Goal: Task Accomplishment & Management: Manage account settings

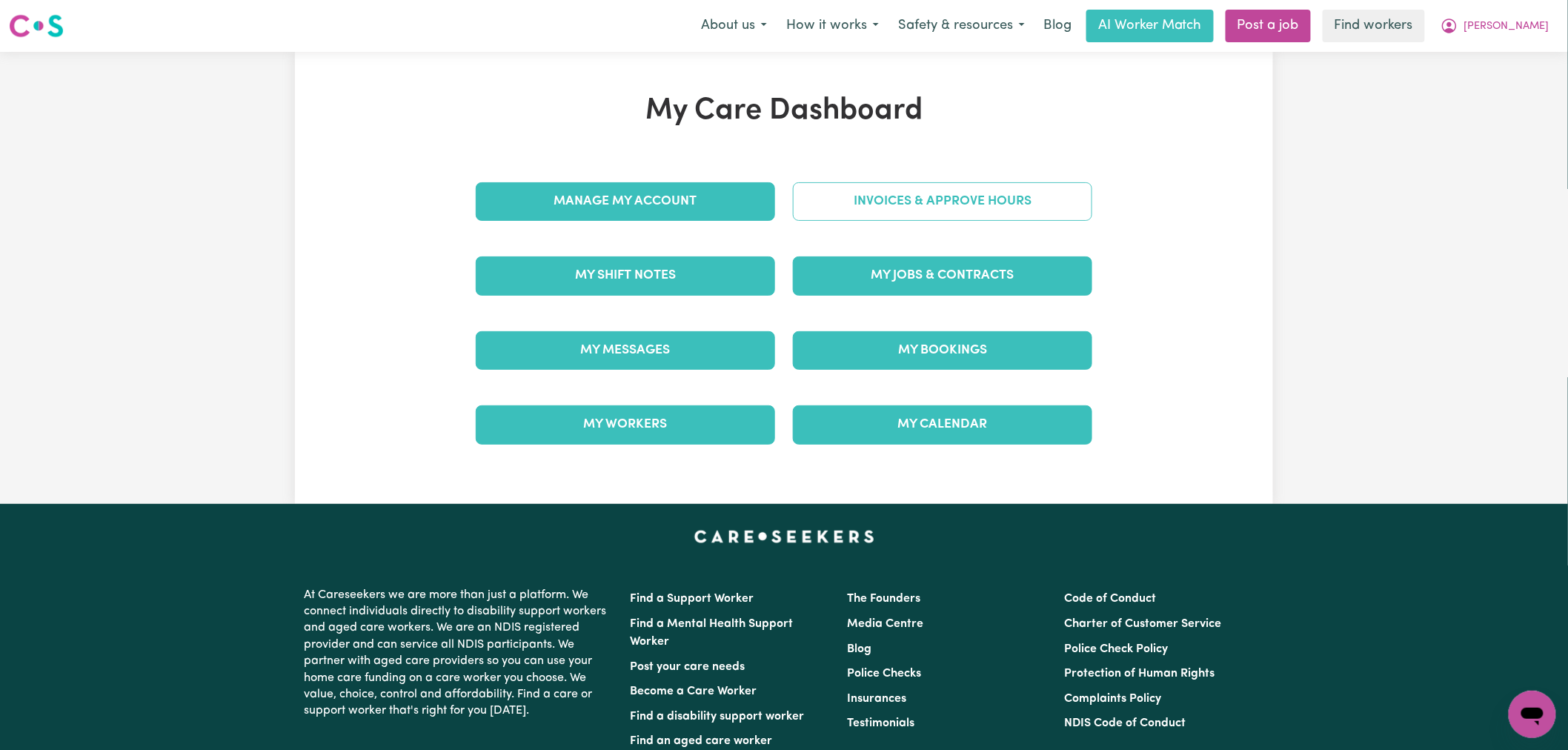
click at [894, 201] on link "Invoices & Approve Hours" at bounding box center [943, 202] width 300 height 39
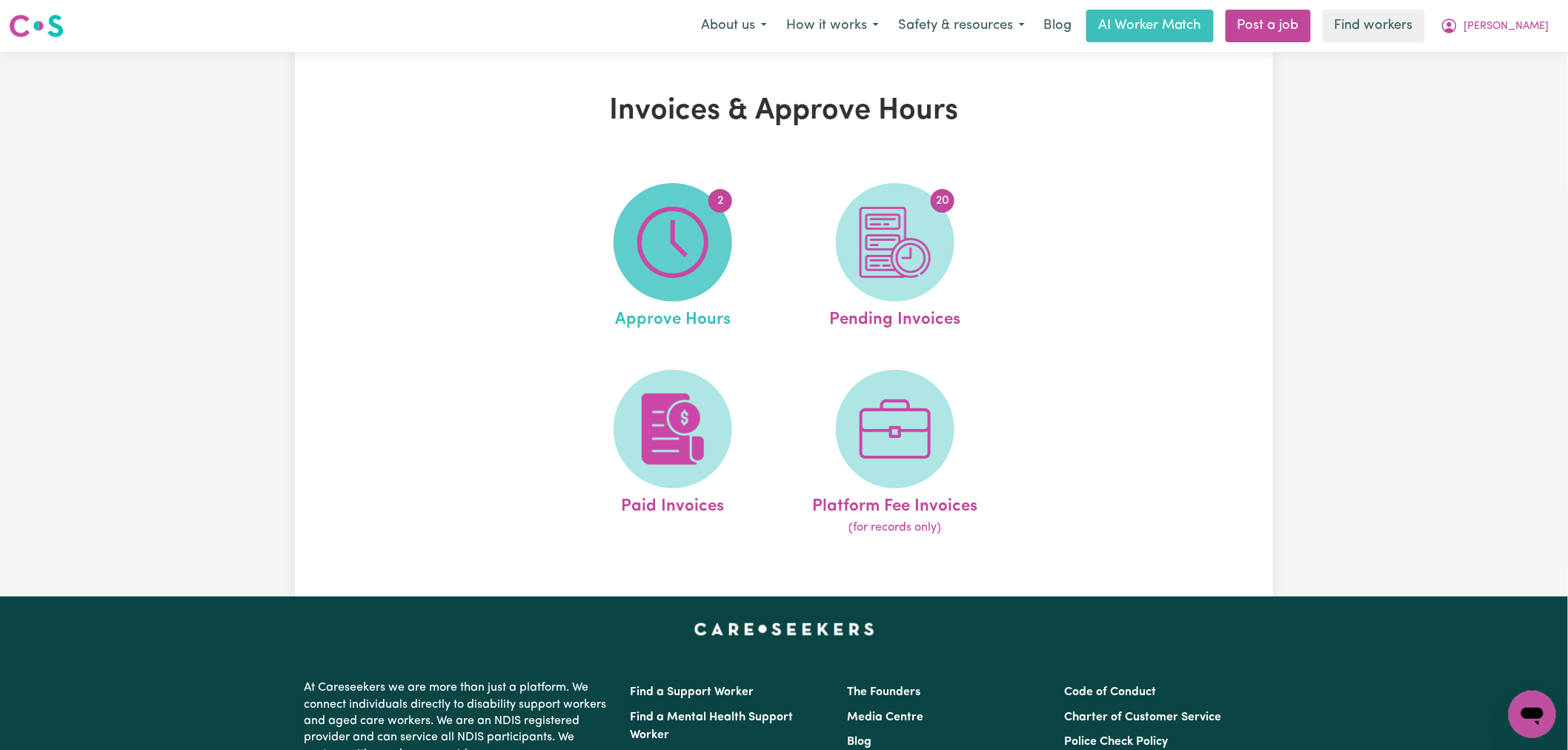
click at [697, 276] on img at bounding box center [673, 242] width 71 height 71
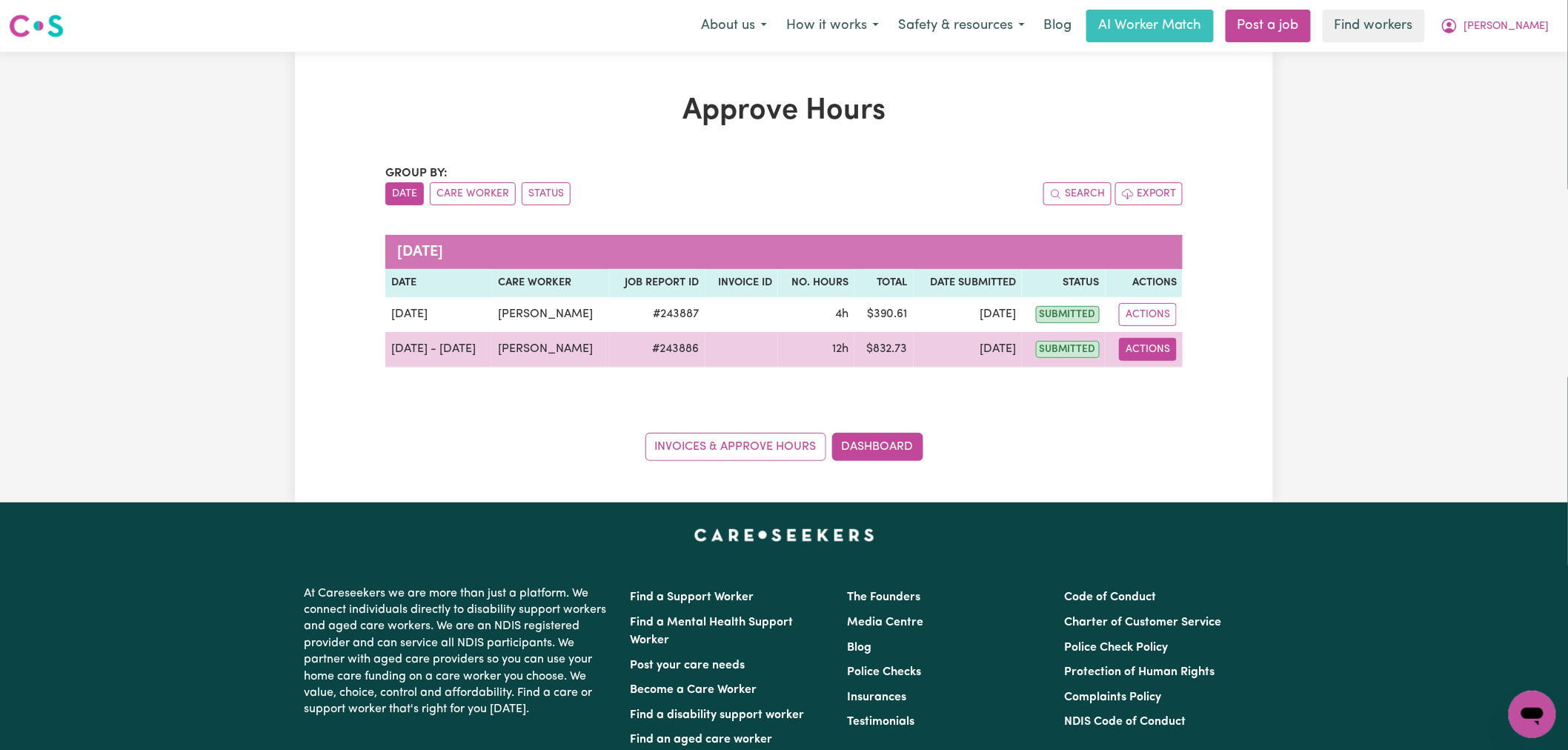
click at [1169, 352] on button "Actions" at bounding box center [1148, 349] width 57 height 23
click at [1188, 390] on link "View Job Report" at bounding box center [1185, 384] width 127 height 30
select select "pm"
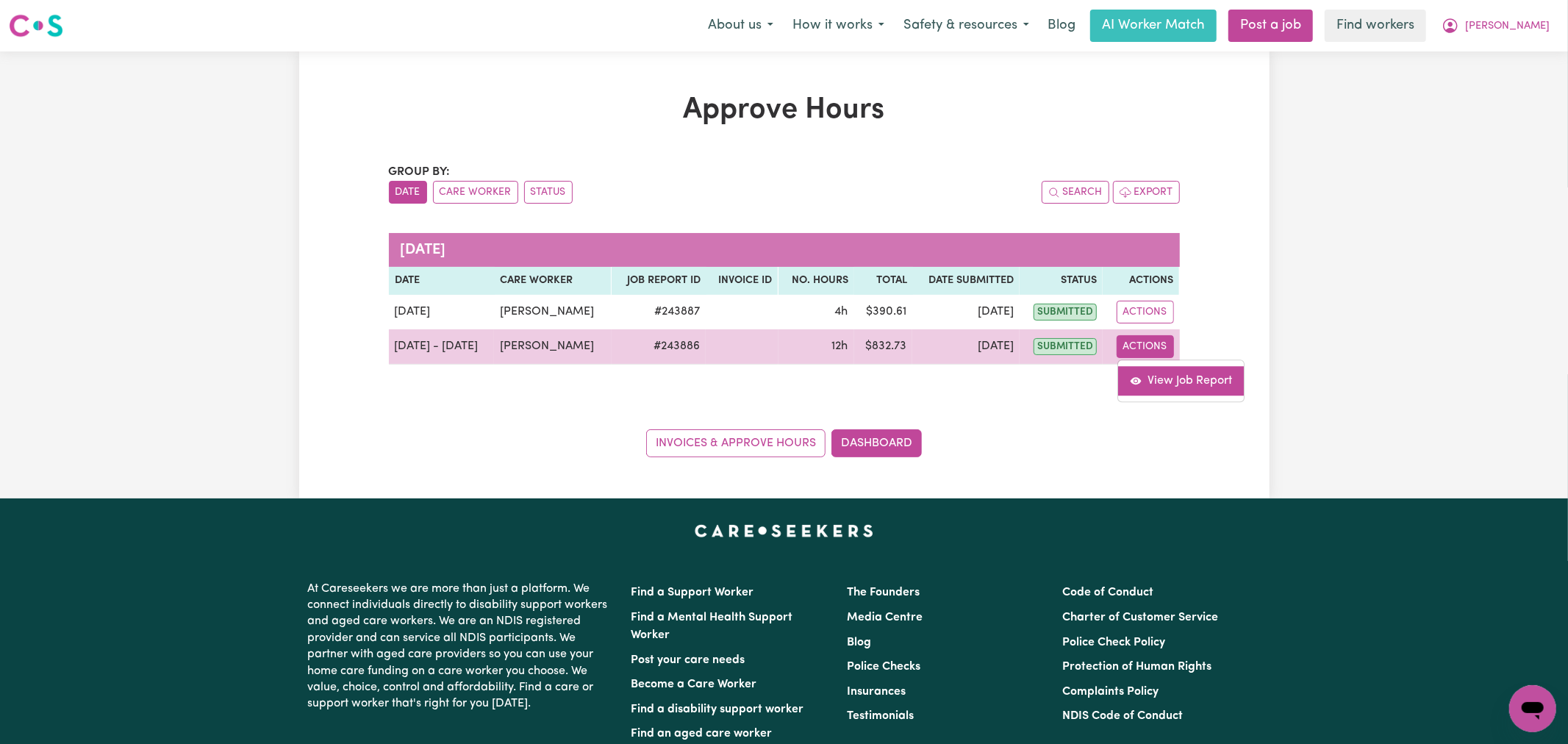
select select "pm"
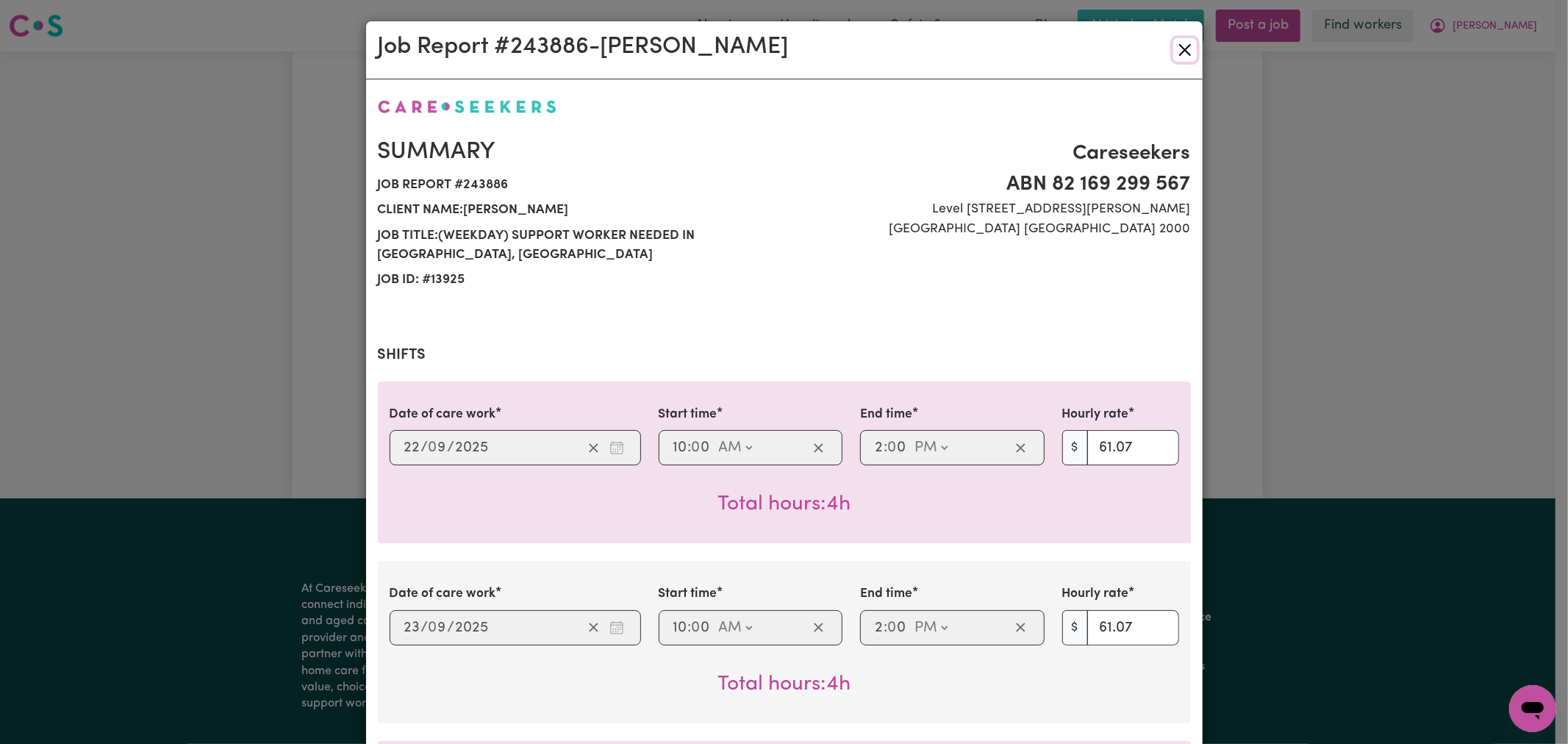
click at [1184, 42] on button "Close" at bounding box center [1185, 51] width 24 height 24
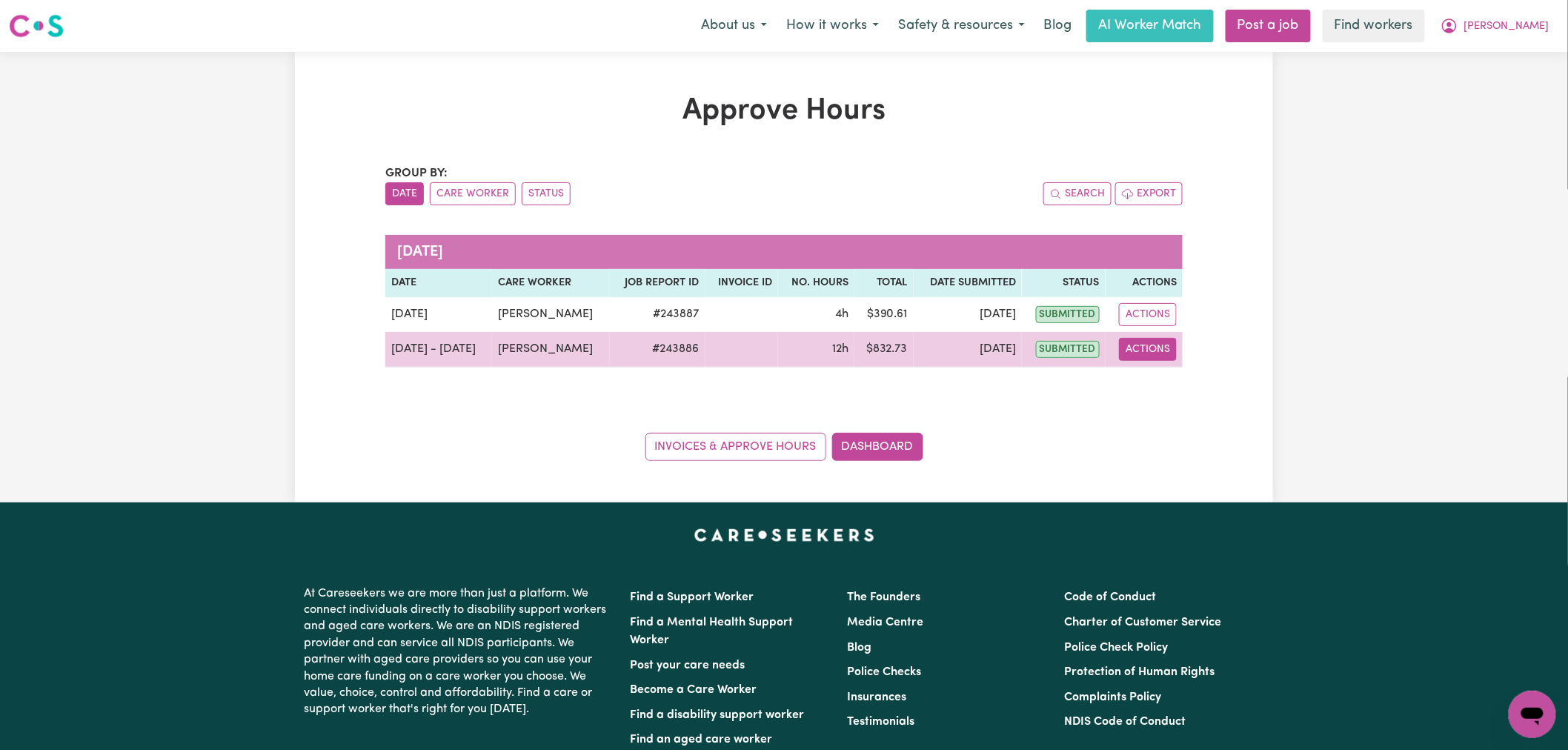
click at [1140, 353] on button "Actions" at bounding box center [1148, 349] width 57 height 23
click at [1165, 389] on link "View Job Report" at bounding box center [1185, 384] width 127 height 30
select select "pm"
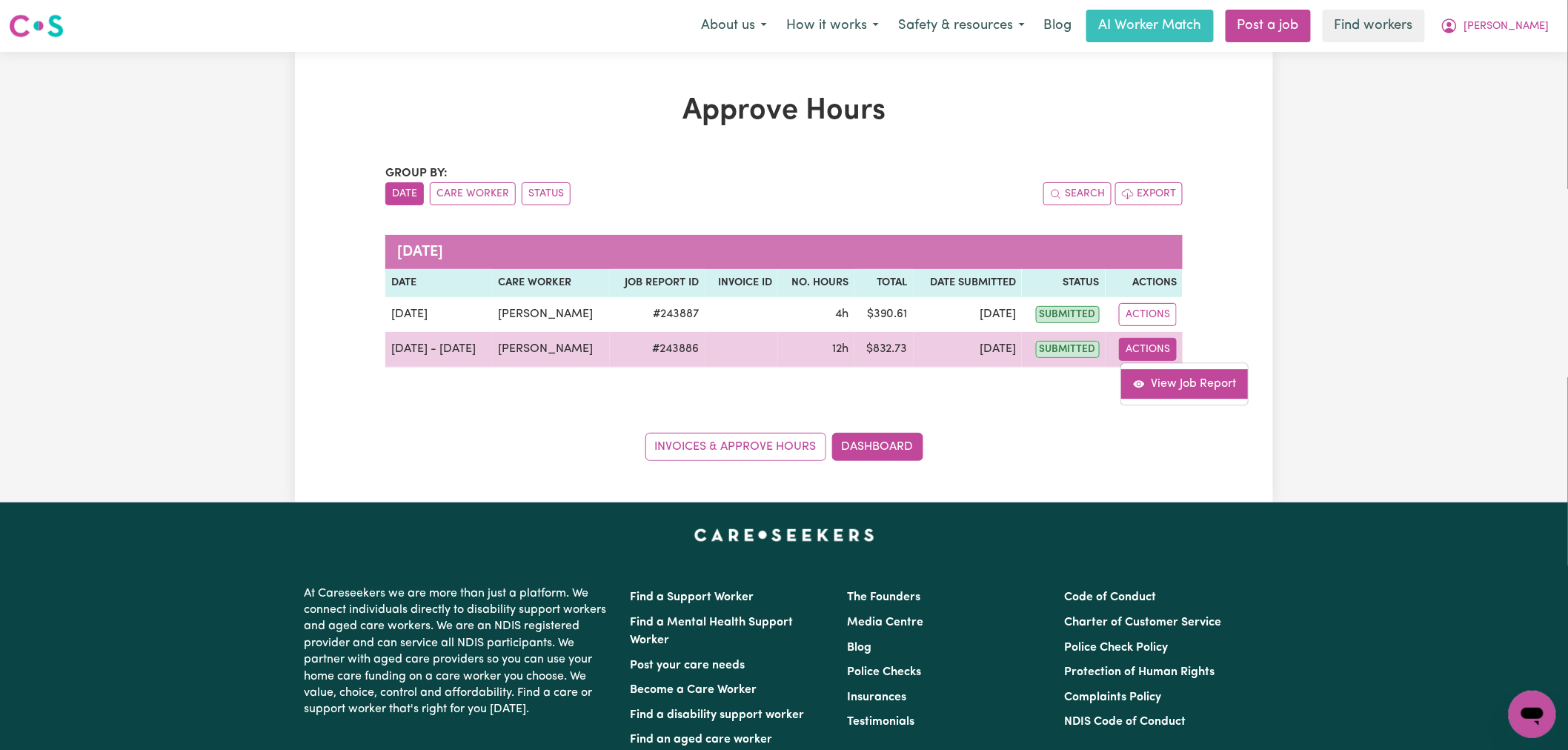
select select "pm"
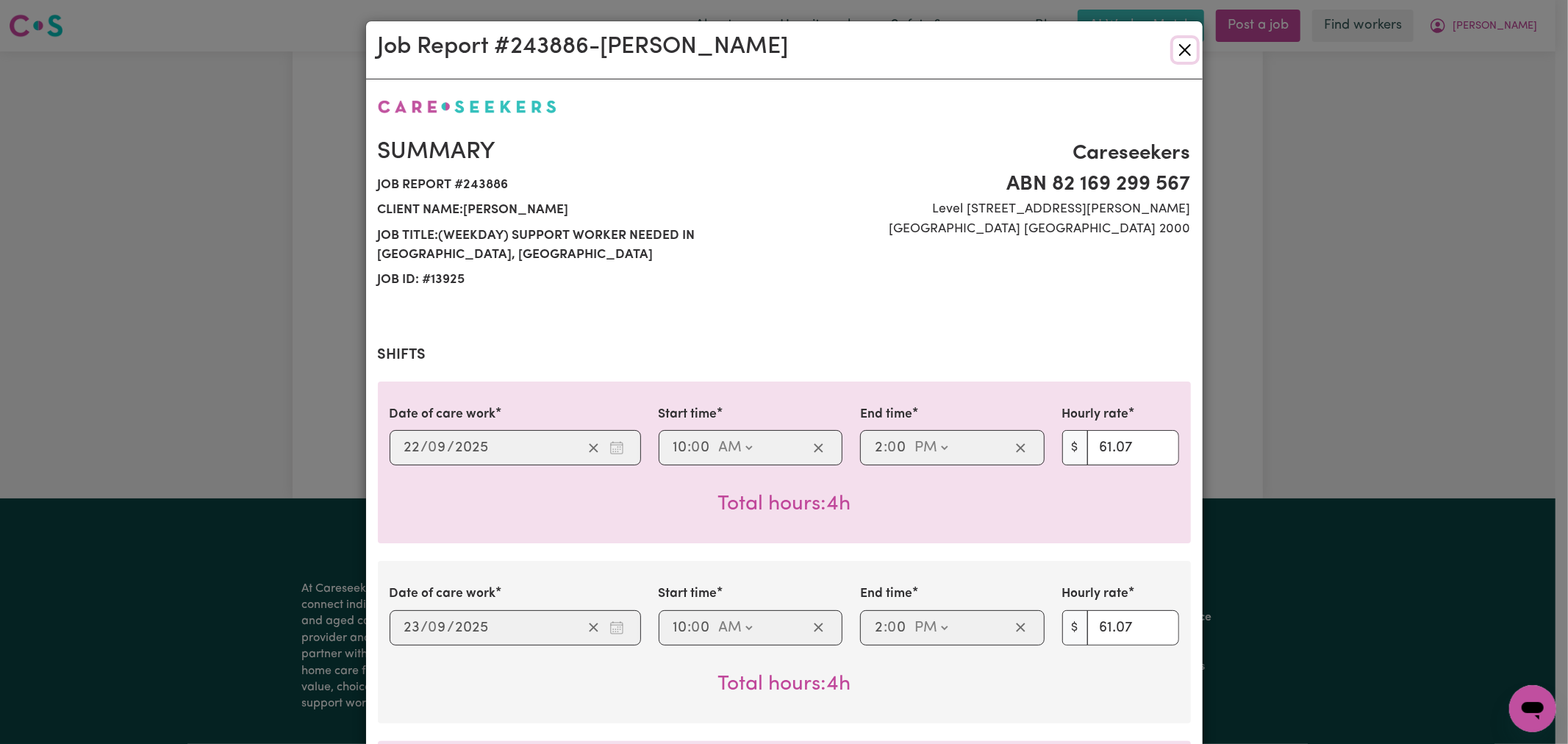
click at [1179, 52] on button "Close" at bounding box center [1185, 51] width 24 height 24
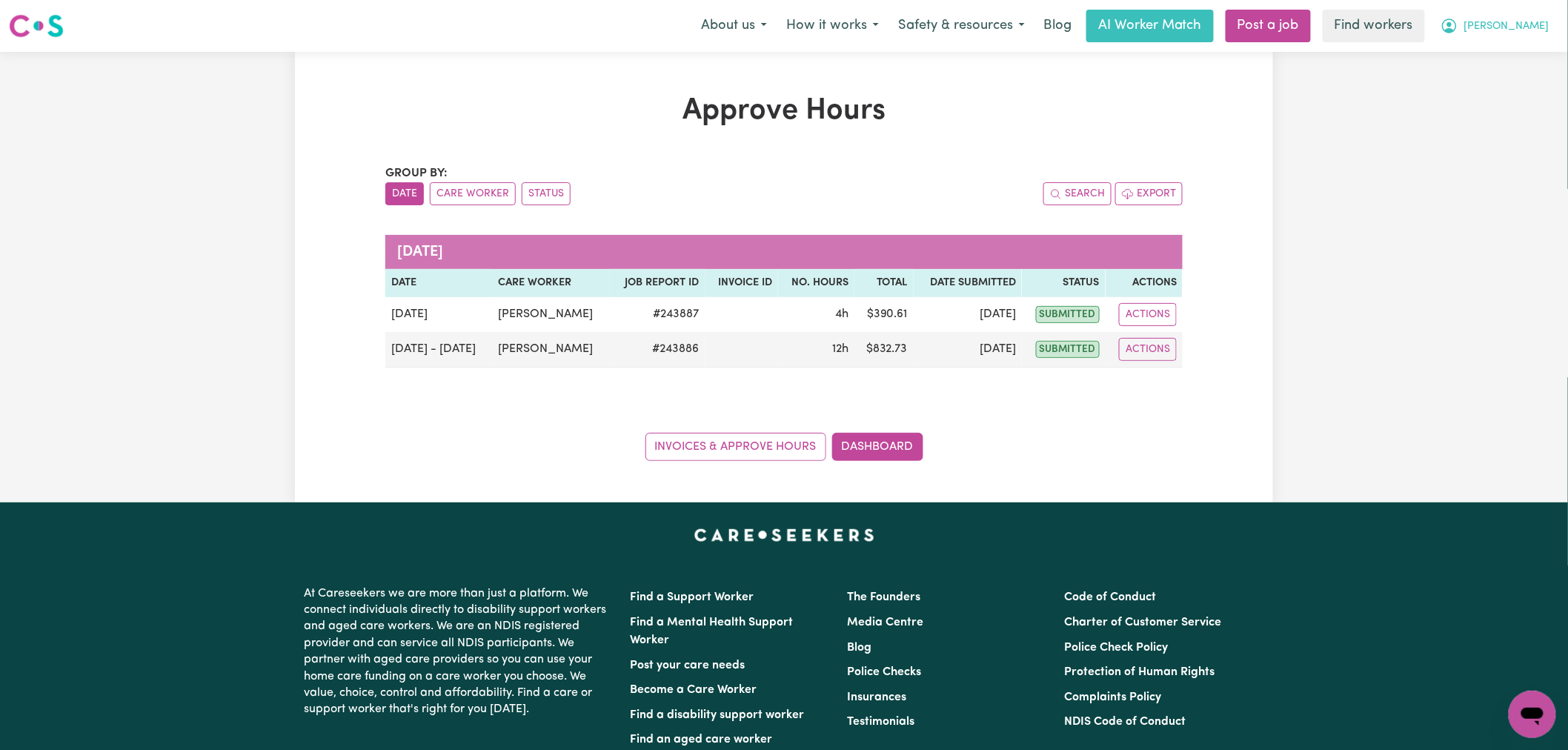
click at [1542, 23] on span "[PERSON_NAME]" at bounding box center [1507, 27] width 85 height 17
click at [1539, 60] on link "My Dashboard" at bounding box center [1500, 57] width 118 height 28
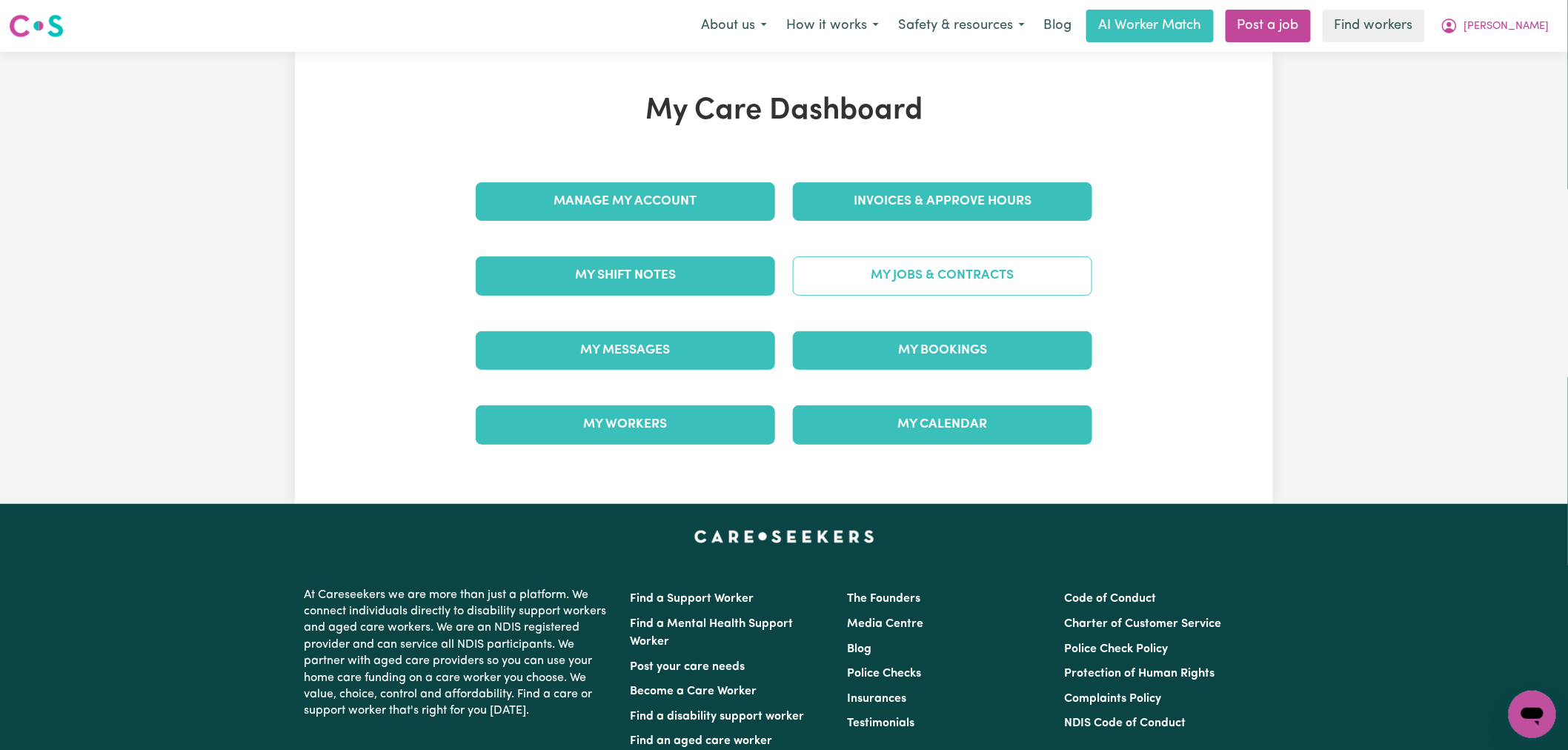
click at [975, 271] on link "My Jobs & Contracts" at bounding box center [943, 276] width 300 height 39
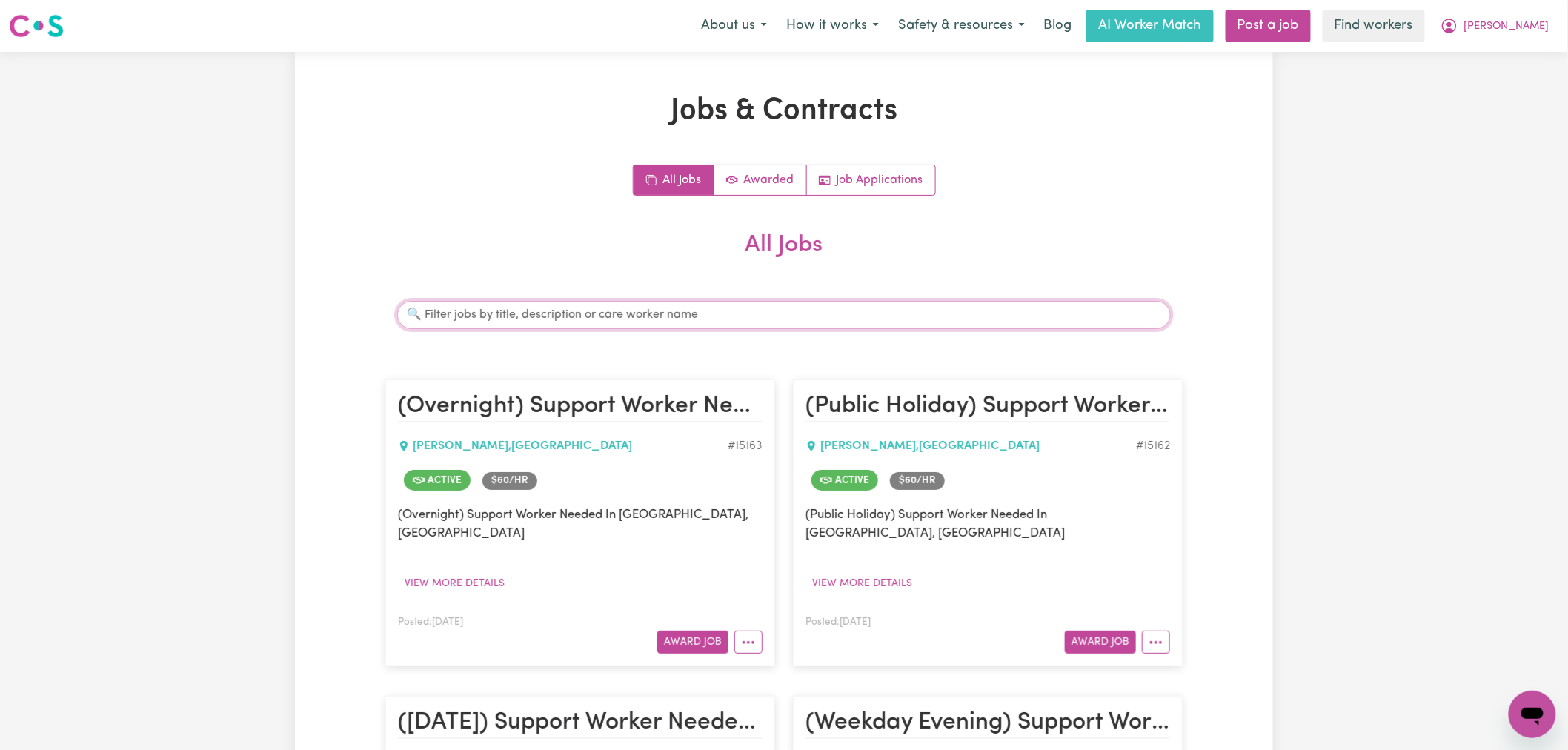
click at [809, 307] on input "Search jobs" at bounding box center [784, 315] width 774 height 28
click at [679, 323] on input "Search jobs" at bounding box center [784, 315] width 774 height 28
click at [683, 322] on input "Search jobs" at bounding box center [784, 315] width 774 height 28
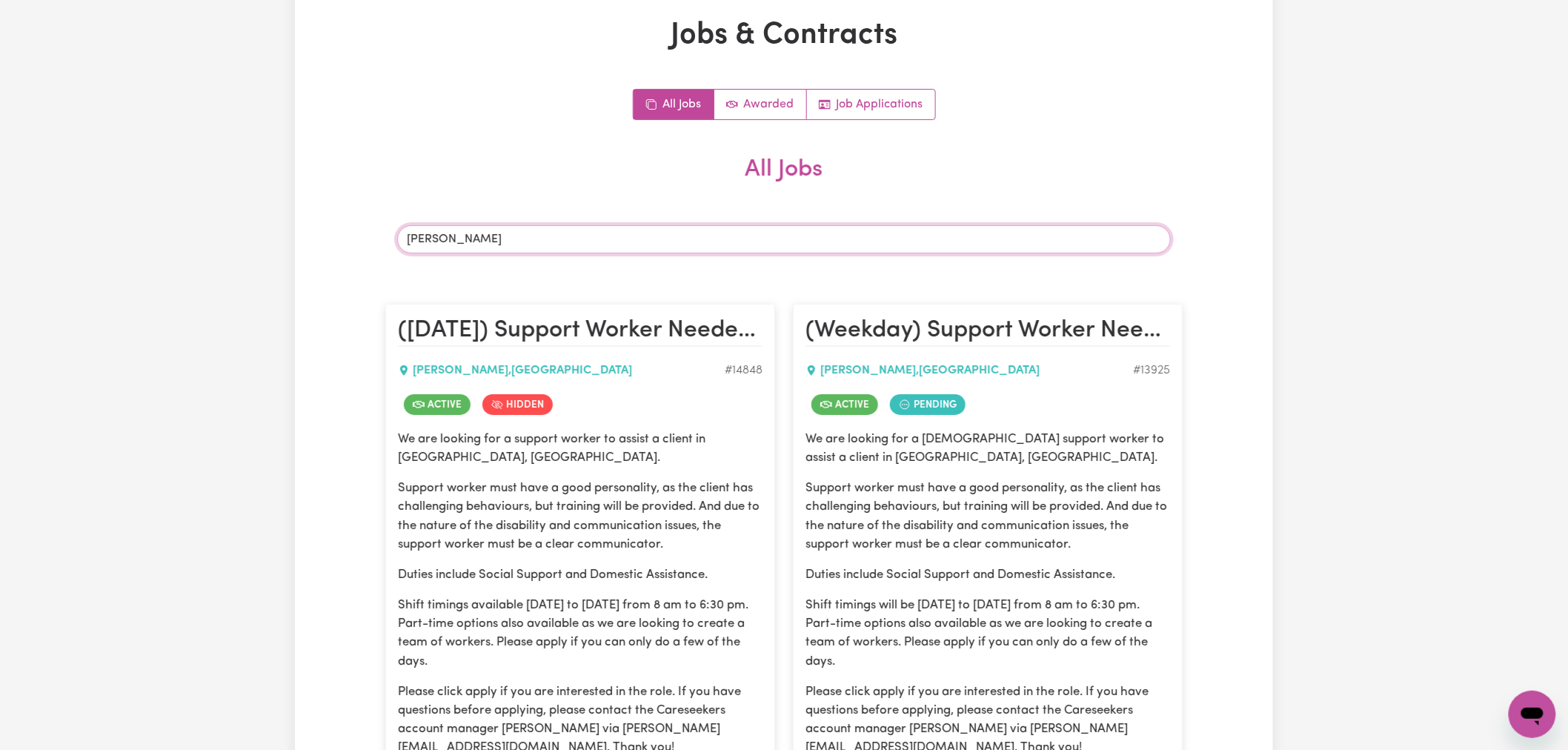
scroll to position [411, 0]
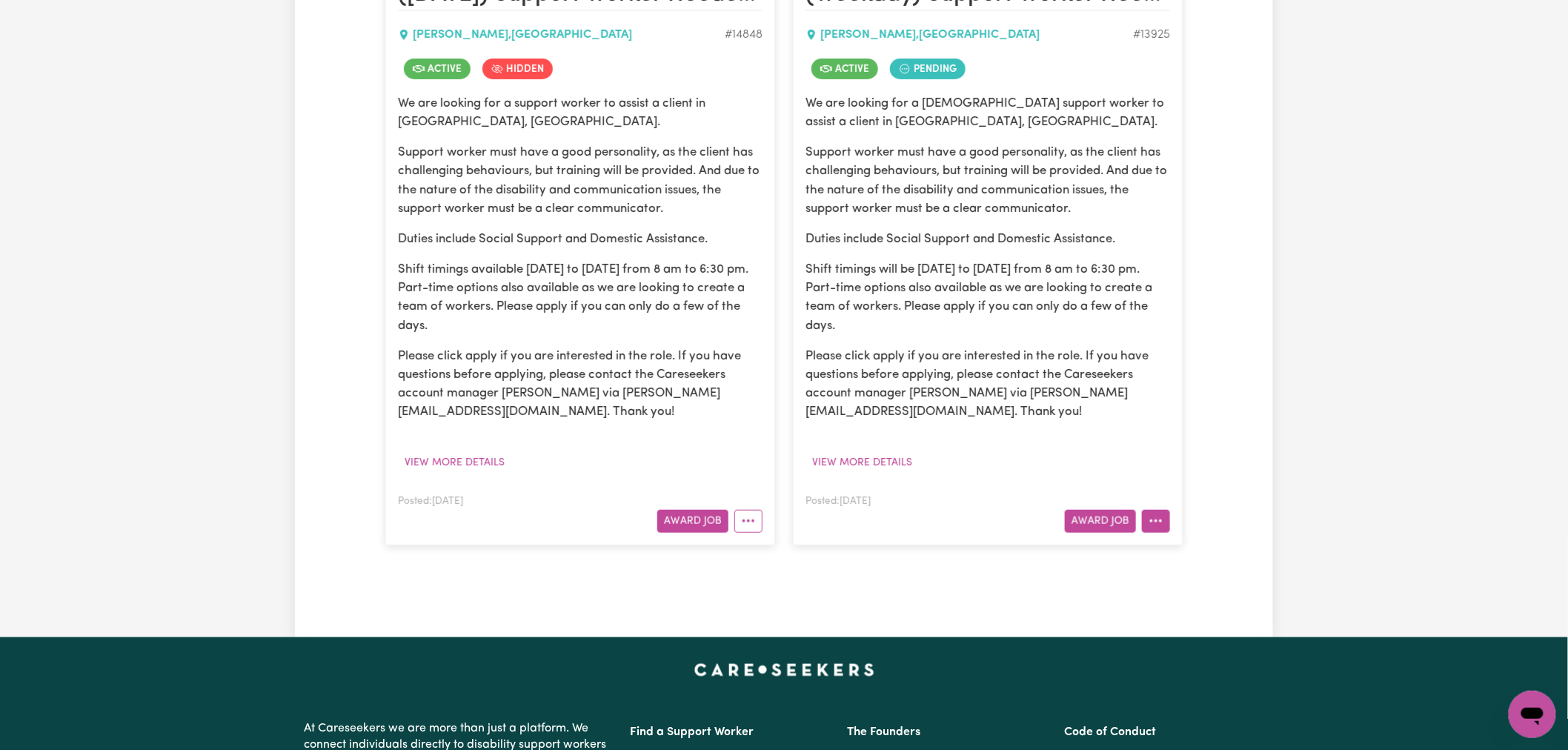
type input "brenton"
click at [1157, 527] on icon "More options" at bounding box center [1156, 521] width 15 height 15
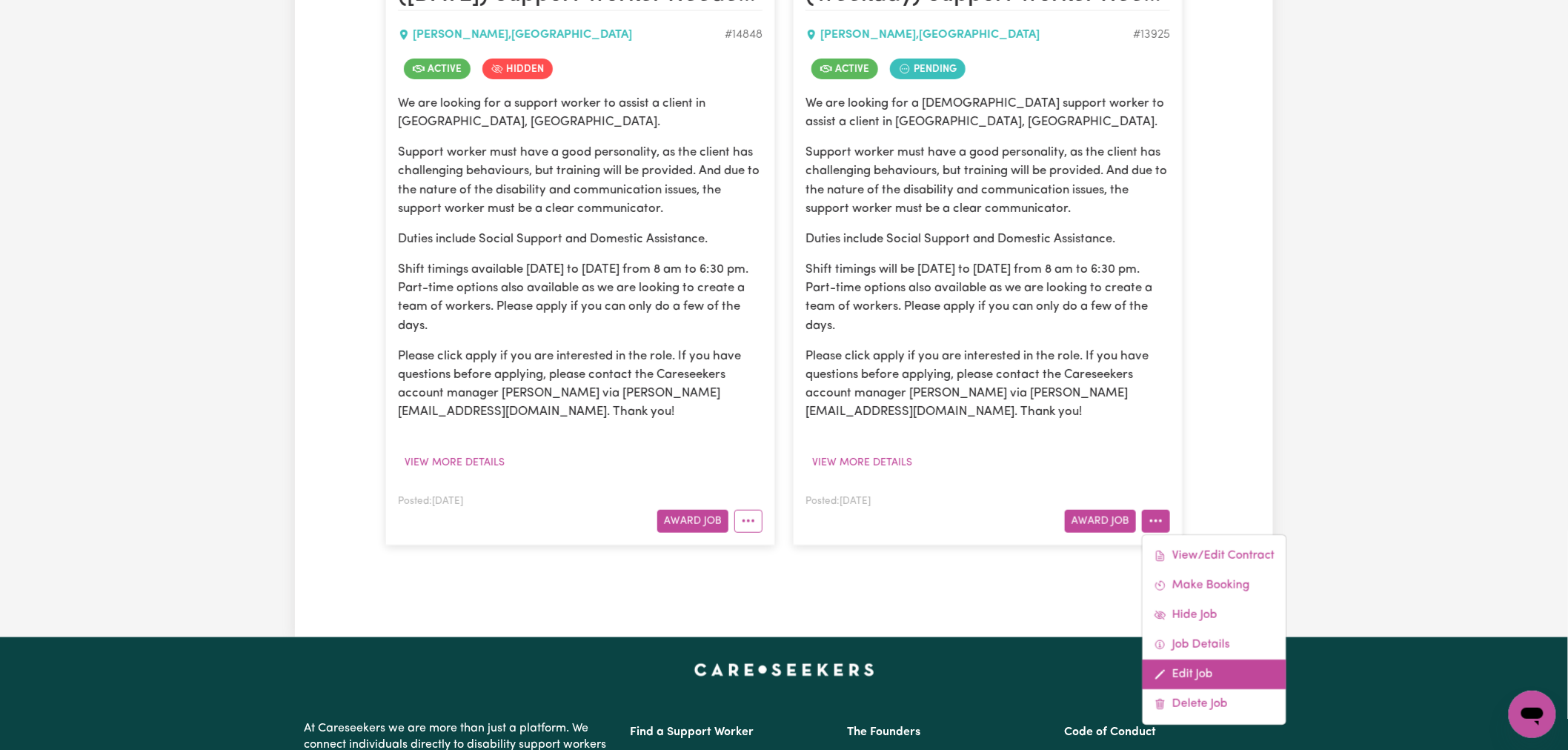
click at [1187, 665] on link "Edit Job" at bounding box center [1214, 675] width 143 height 30
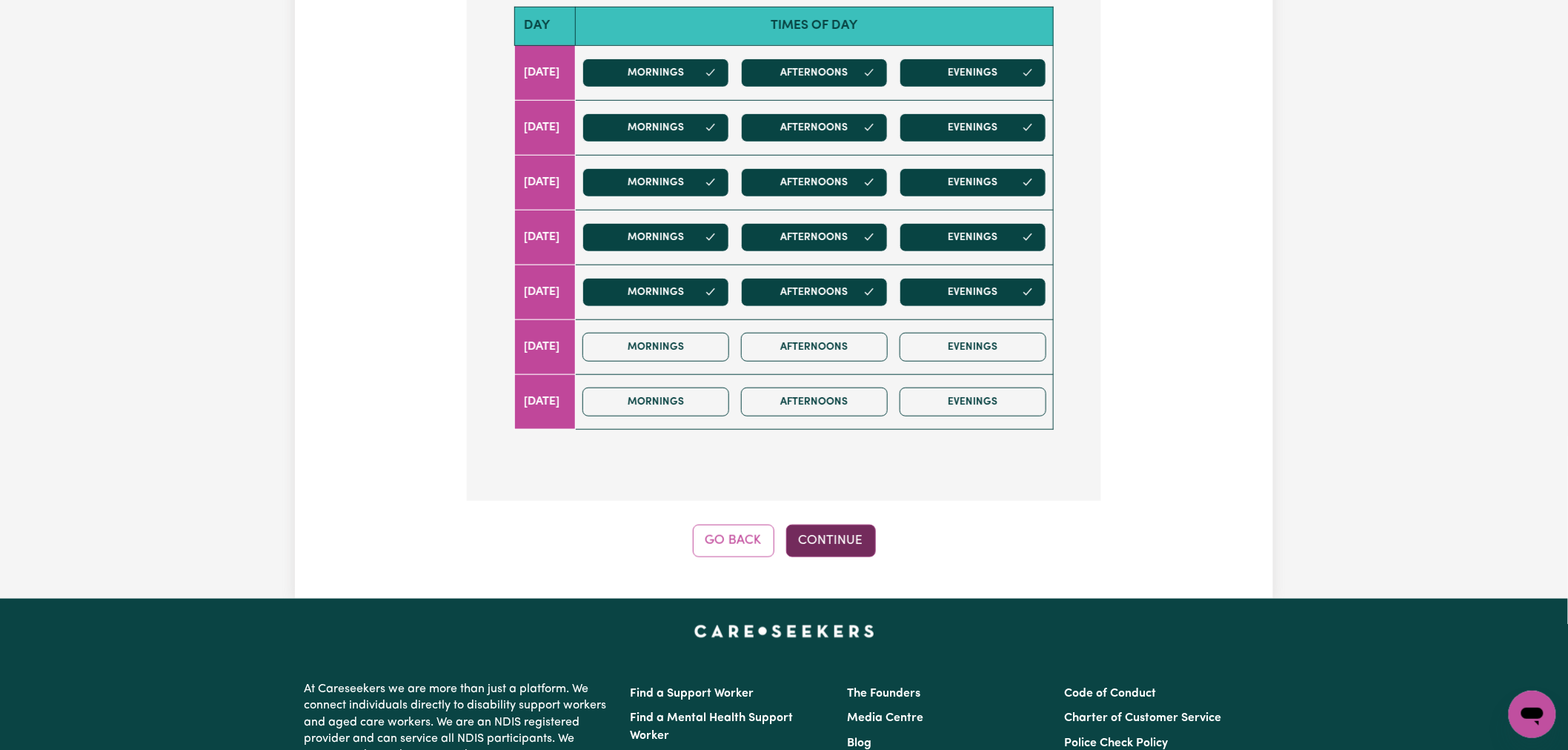
click at [831, 525] on button "Continue" at bounding box center [831, 541] width 90 height 32
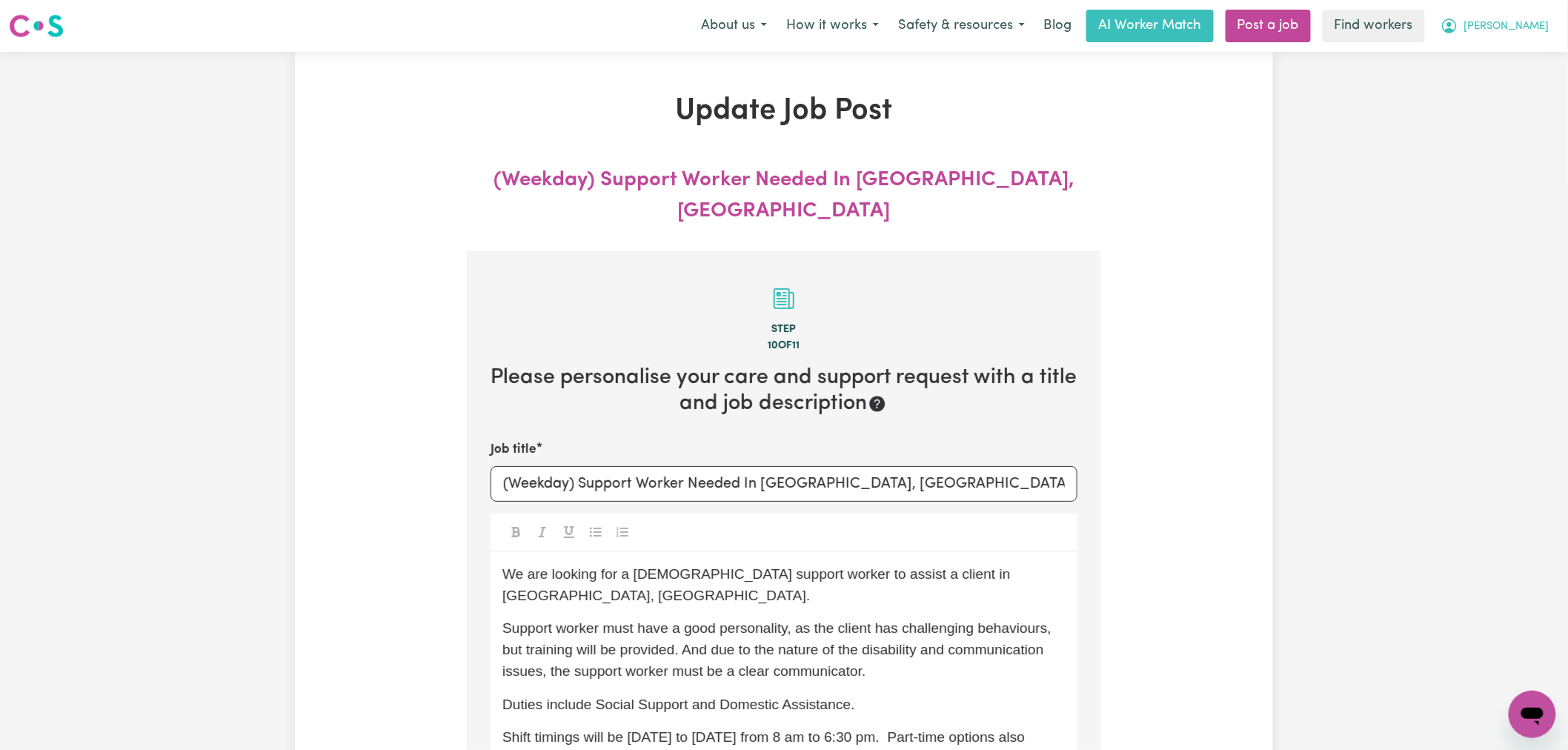
click at [1537, 37] on button "[PERSON_NAME]" at bounding box center [1495, 26] width 129 height 31
click at [1537, 54] on link "My Dashboard" at bounding box center [1500, 57] width 118 height 28
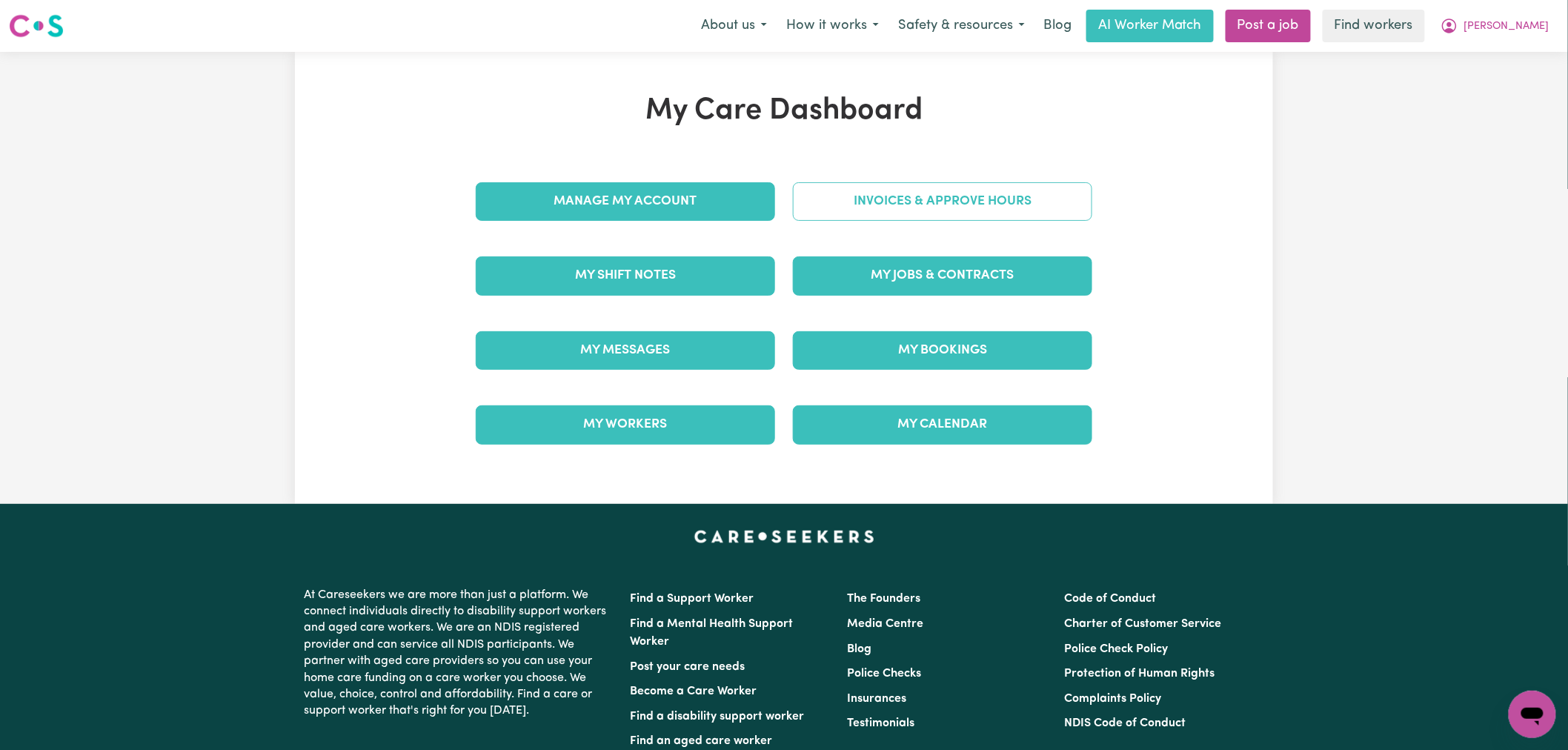
click at [944, 210] on link "Invoices & Approve Hours" at bounding box center [943, 202] width 300 height 39
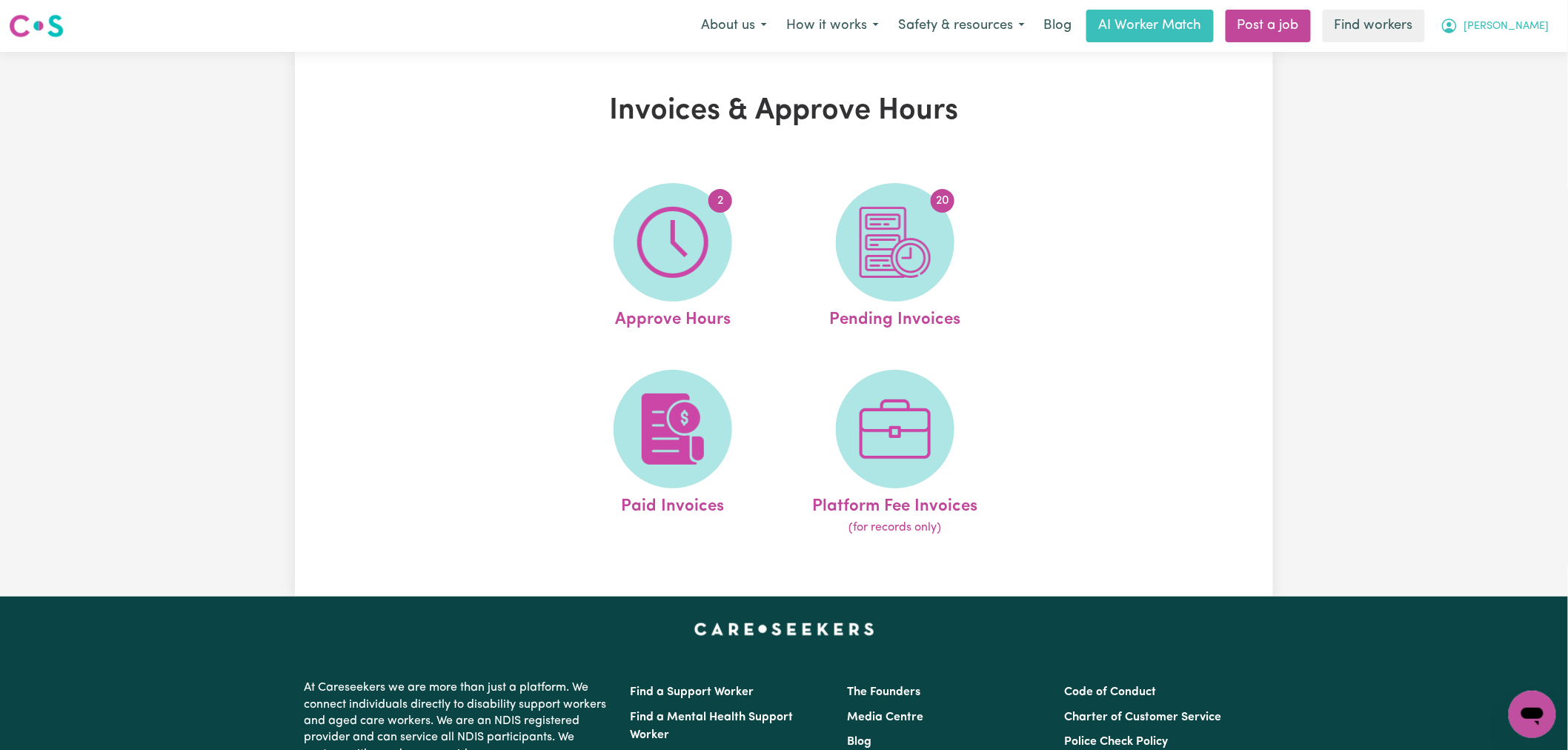
click at [1535, 22] on span "[PERSON_NAME]" at bounding box center [1507, 27] width 85 height 17
click at [1523, 56] on link "My Dashboard" at bounding box center [1500, 57] width 118 height 28
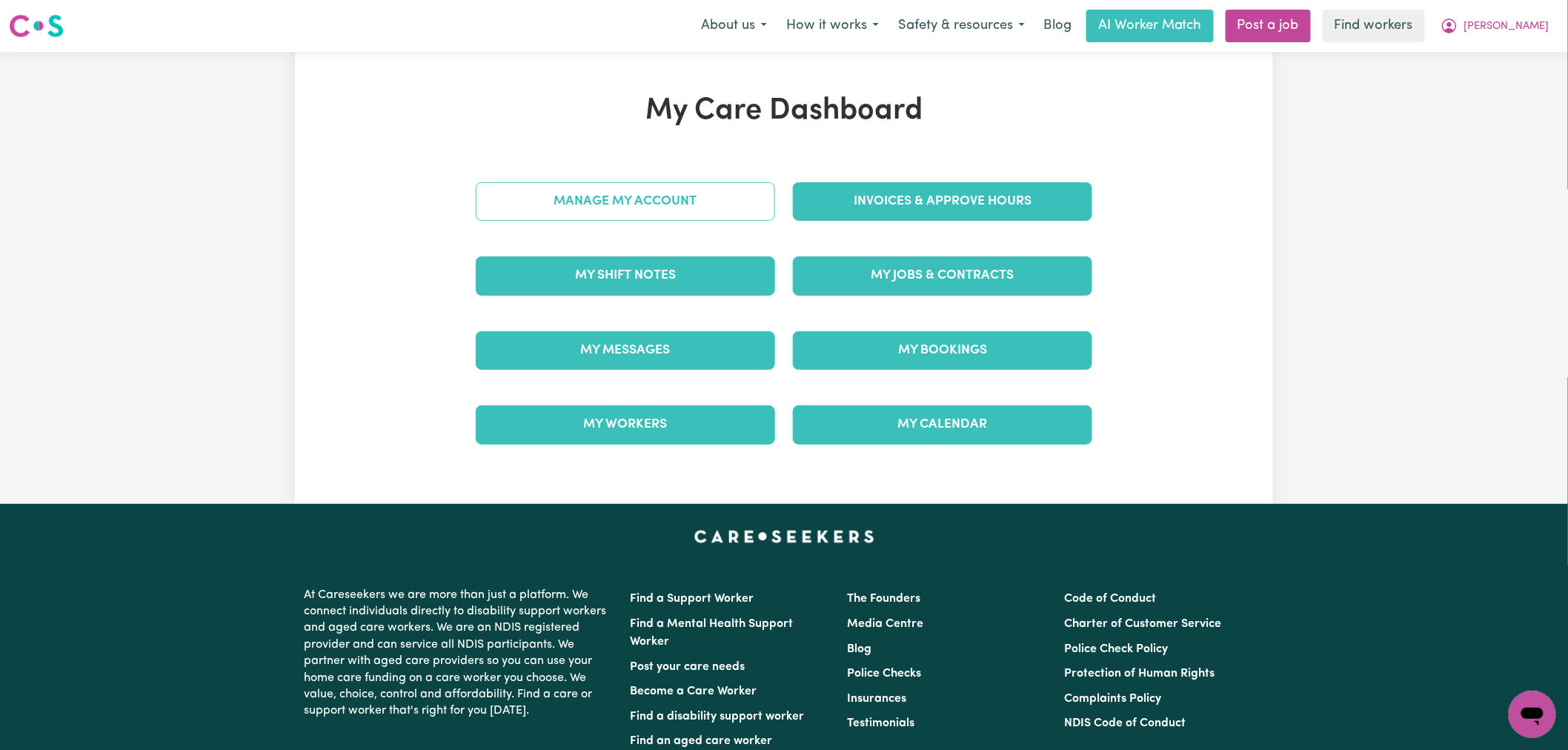
click at [716, 217] on link "Manage My Account" at bounding box center [626, 202] width 300 height 39
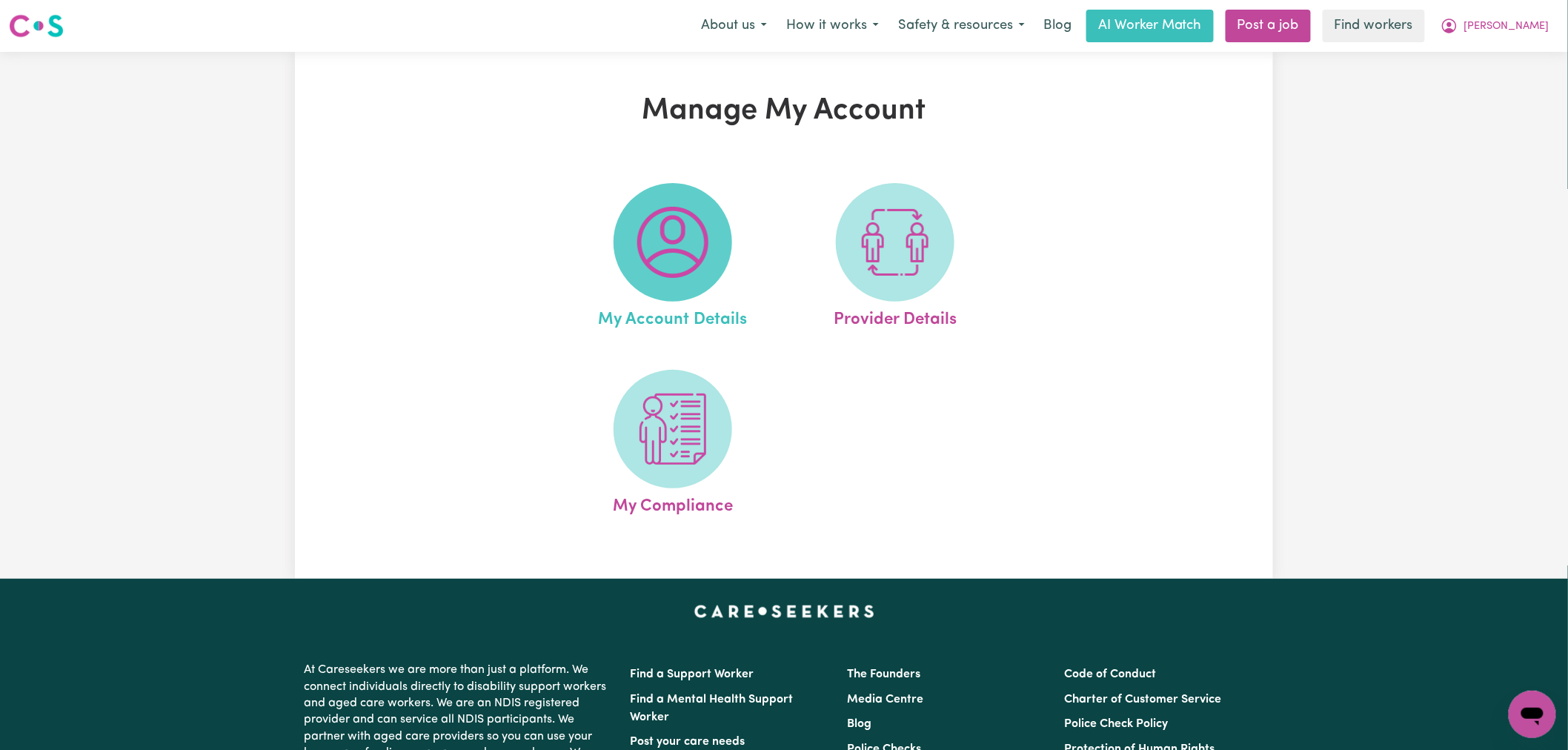
click at [699, 235] on img at bounding box center [673, 242] width 71 height 71
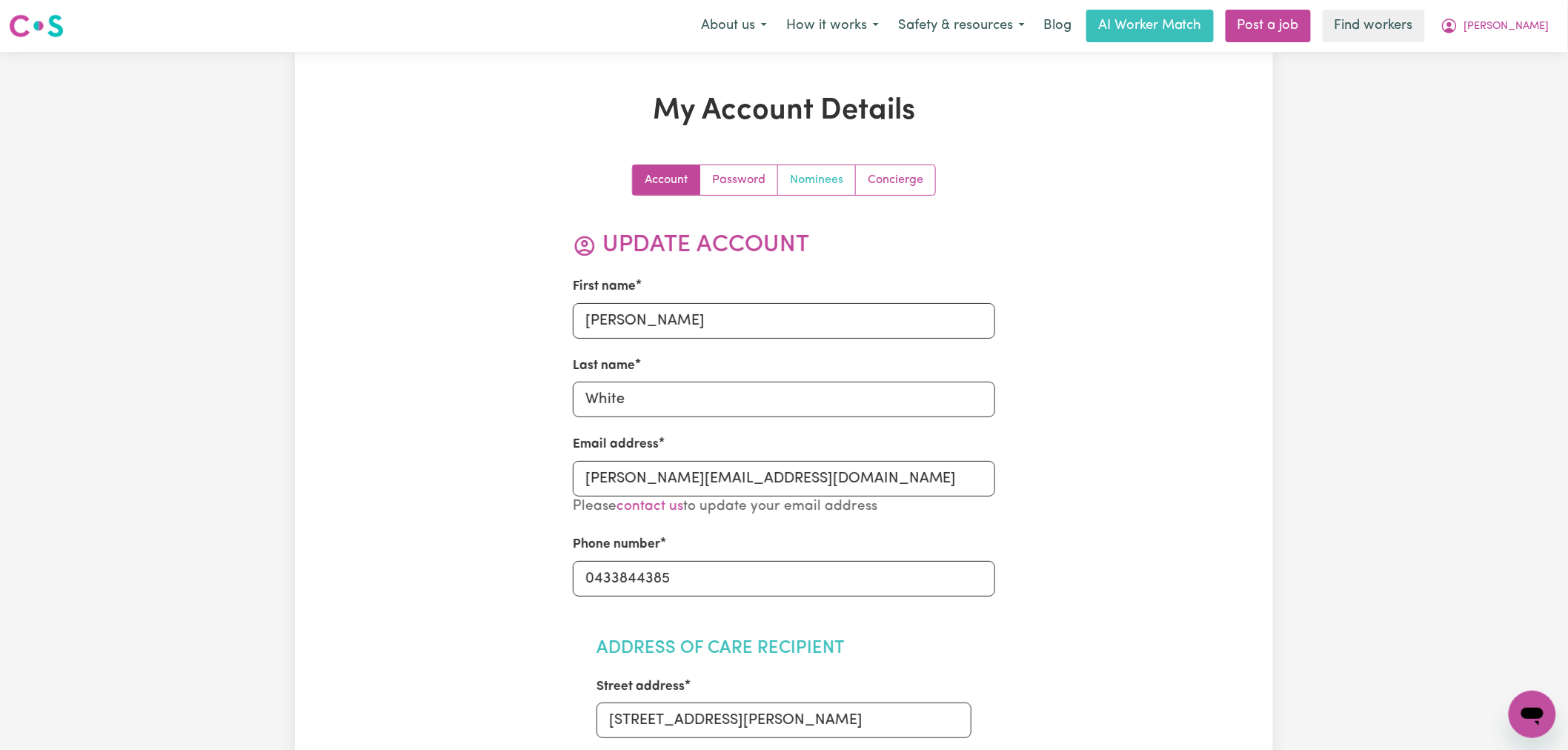
click at [830, 173] on link "Nominees" at bounding box center [817, 181] width 78 height 30
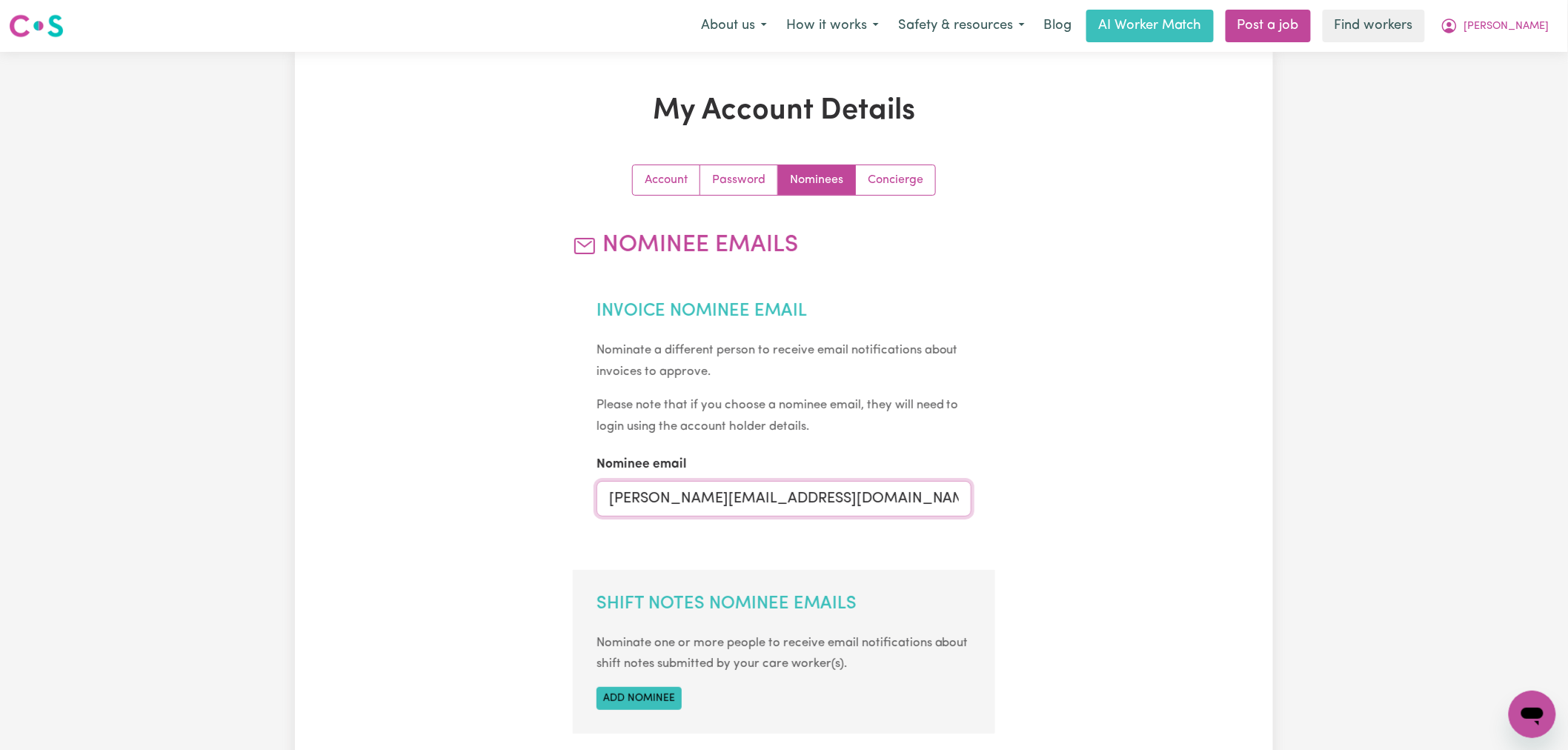
click at [728, 486] on input "lindsay@careseekers.com.au" at bounding box center [785, 499] width 376 height 35
click at [706, 501] on input "tracy" at bounding box center [785, 499] width 376 height 35
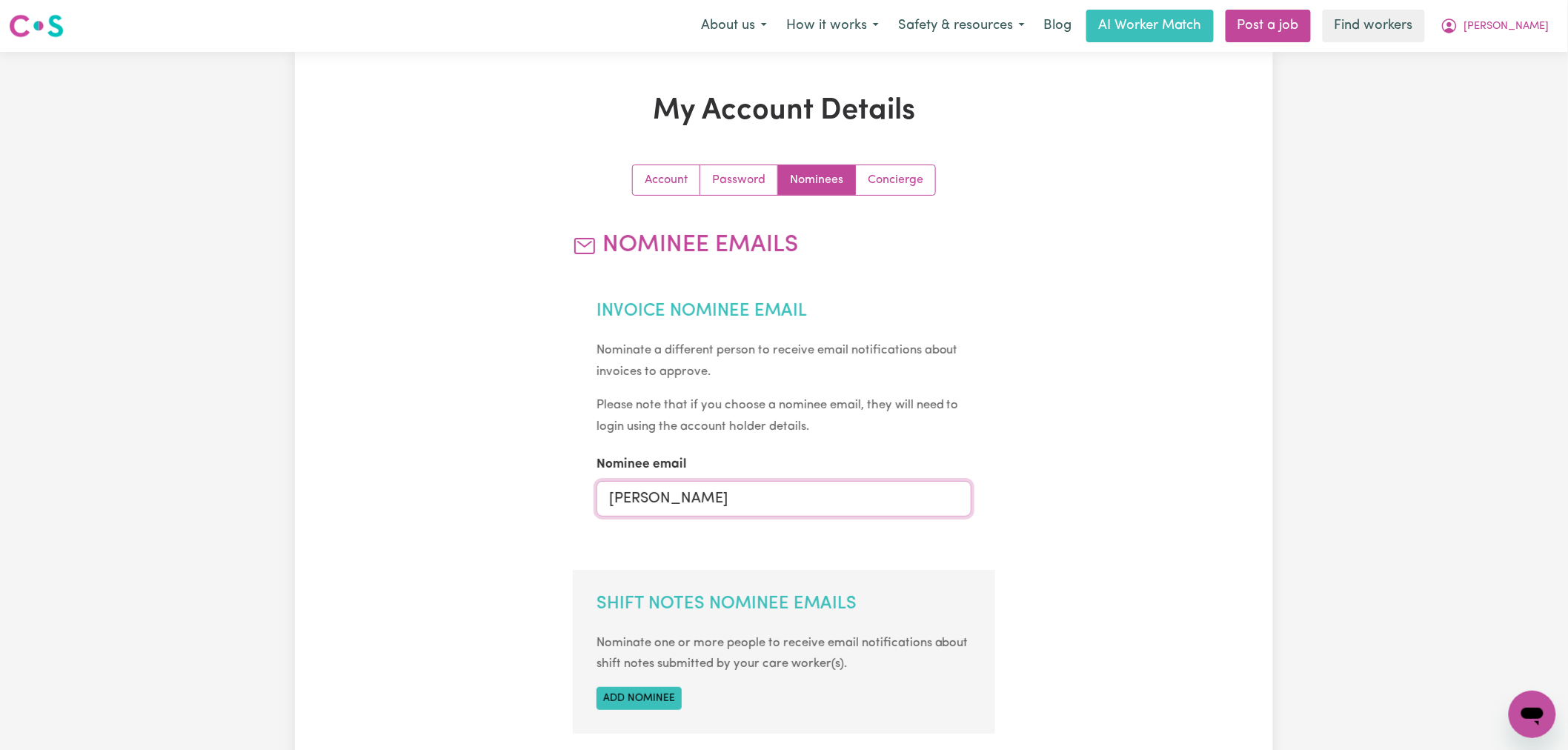
click at [706, 501] on input "tracy" at bounding box center [785, 499] width 376 height 35
paste input "@harryshelp.com.au"
type input "tracy@harryshelp.com.au"
click at [702, 542] on section "Invoice Nominee Email Nominate a different person to receive email notification…" at bounding box center [784, 417] width 423 height 281
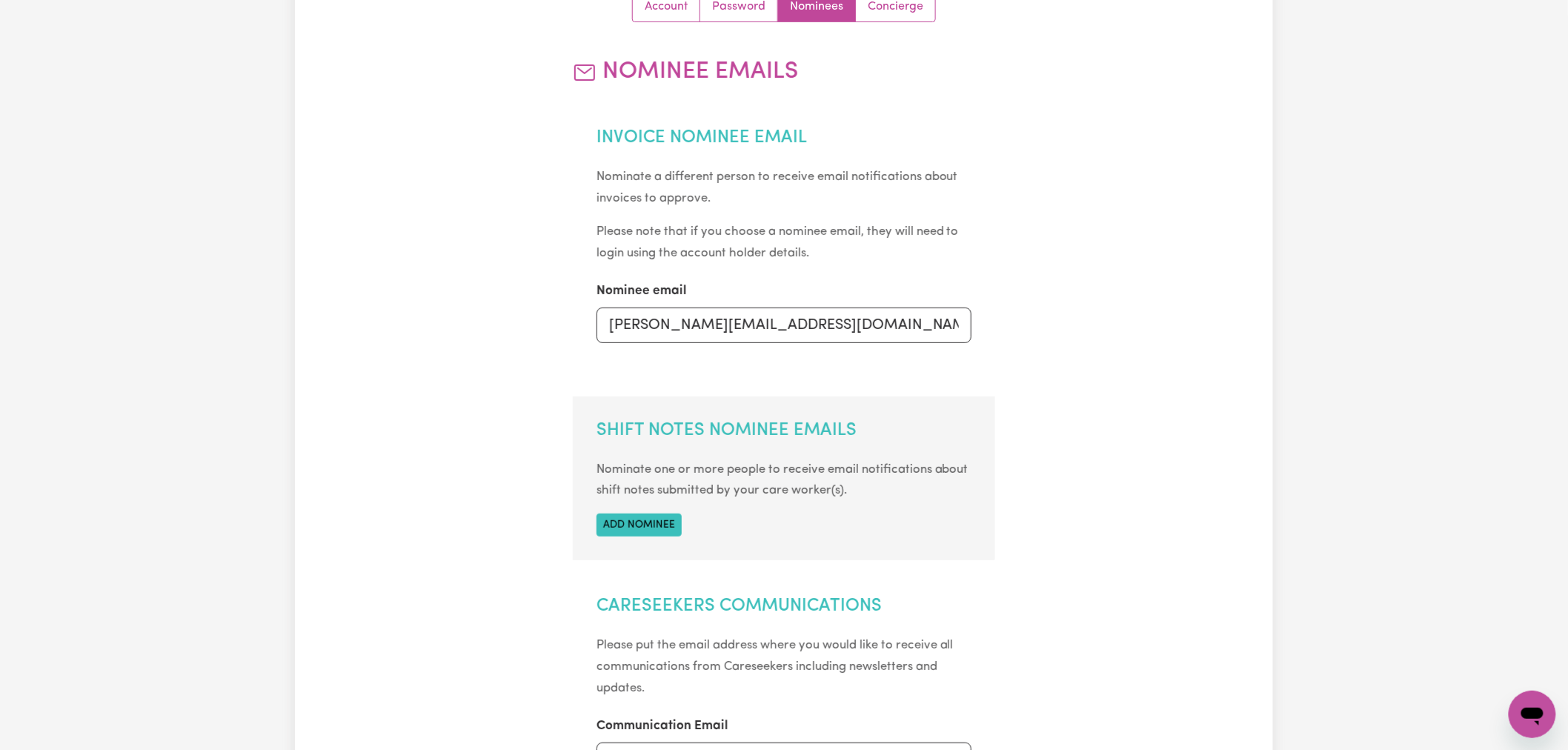
scroll to position [494, 0]
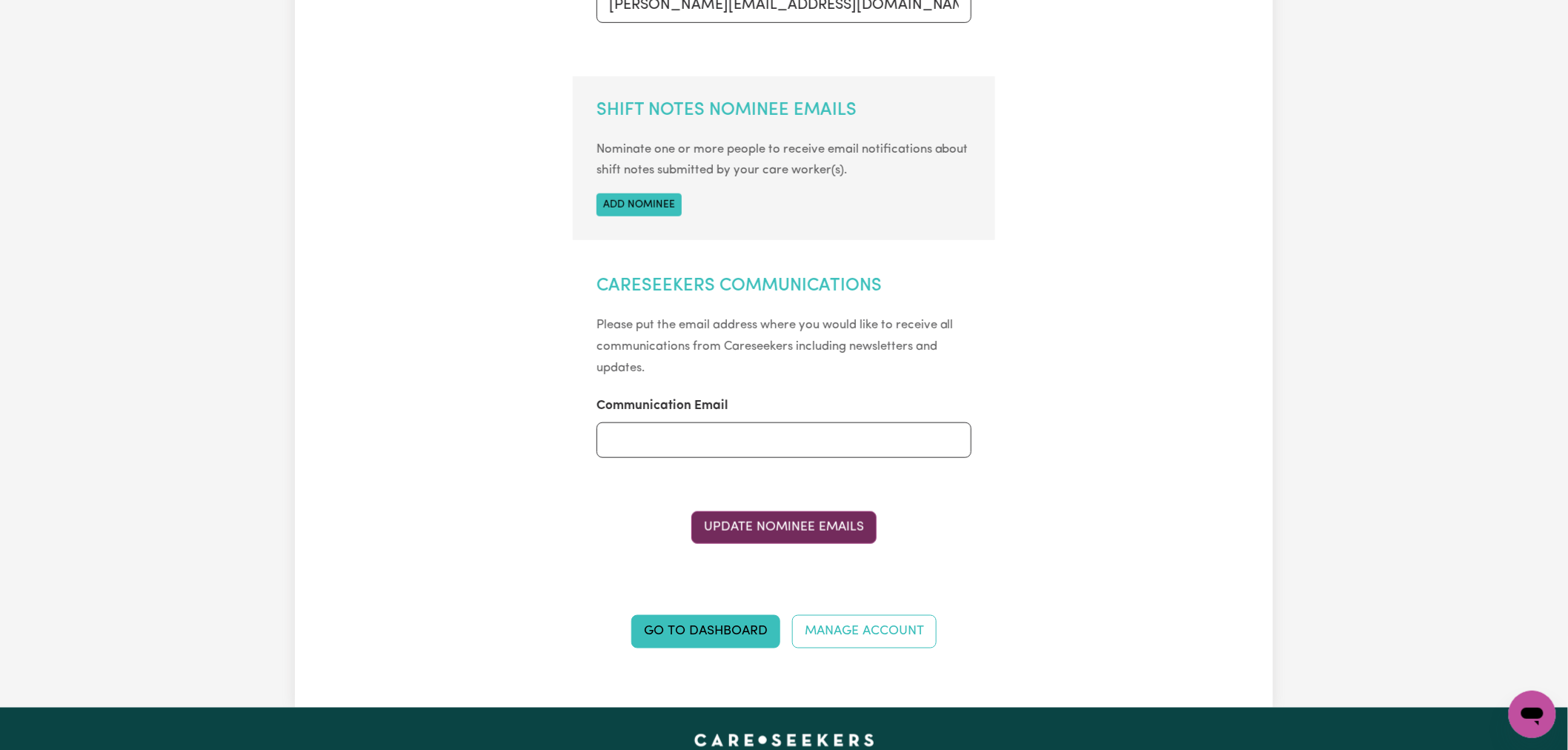
click at [813, 531] on button "Update Nominee Emails" at bounding box center [784, 528] width 185 height 32
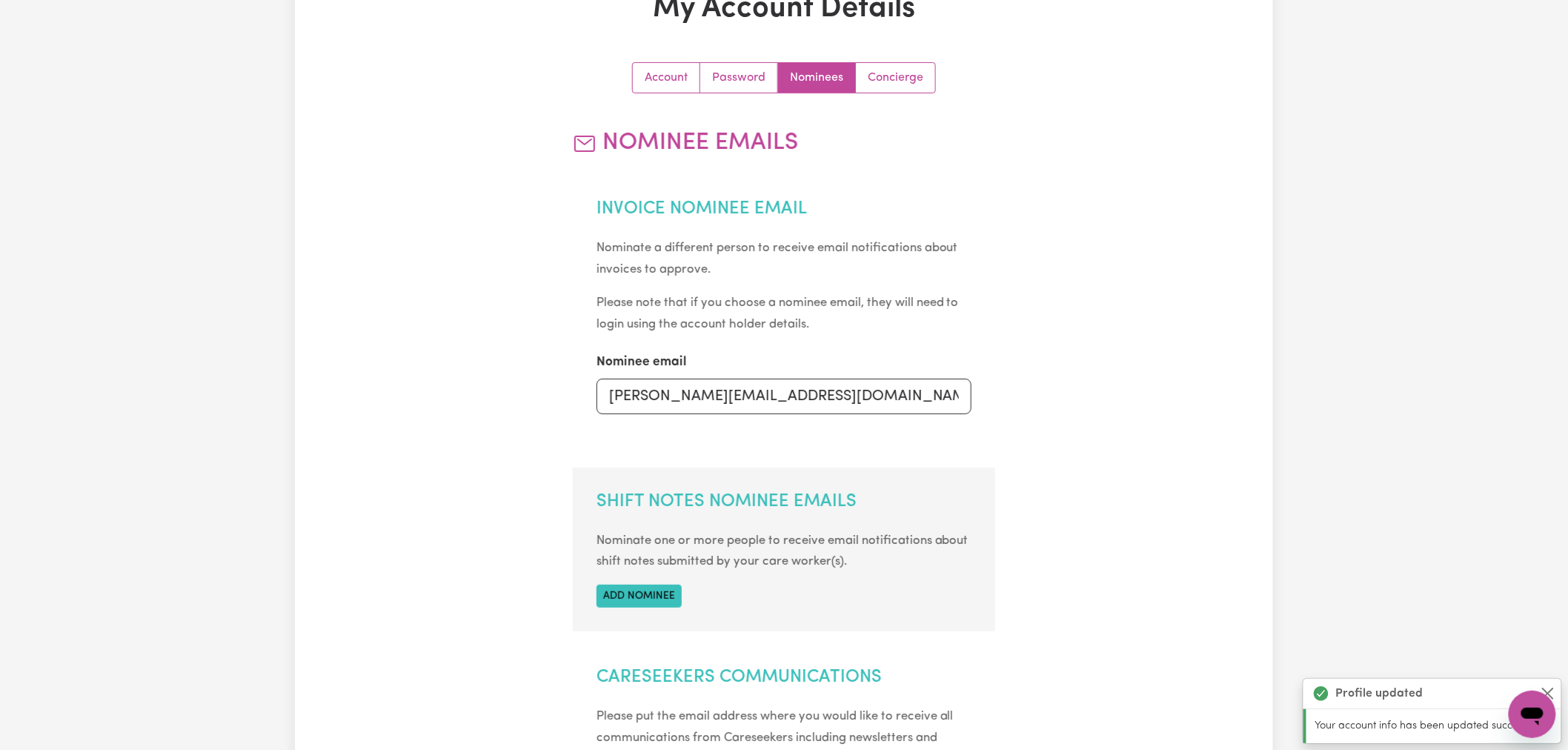
scroll to position [0, 0]
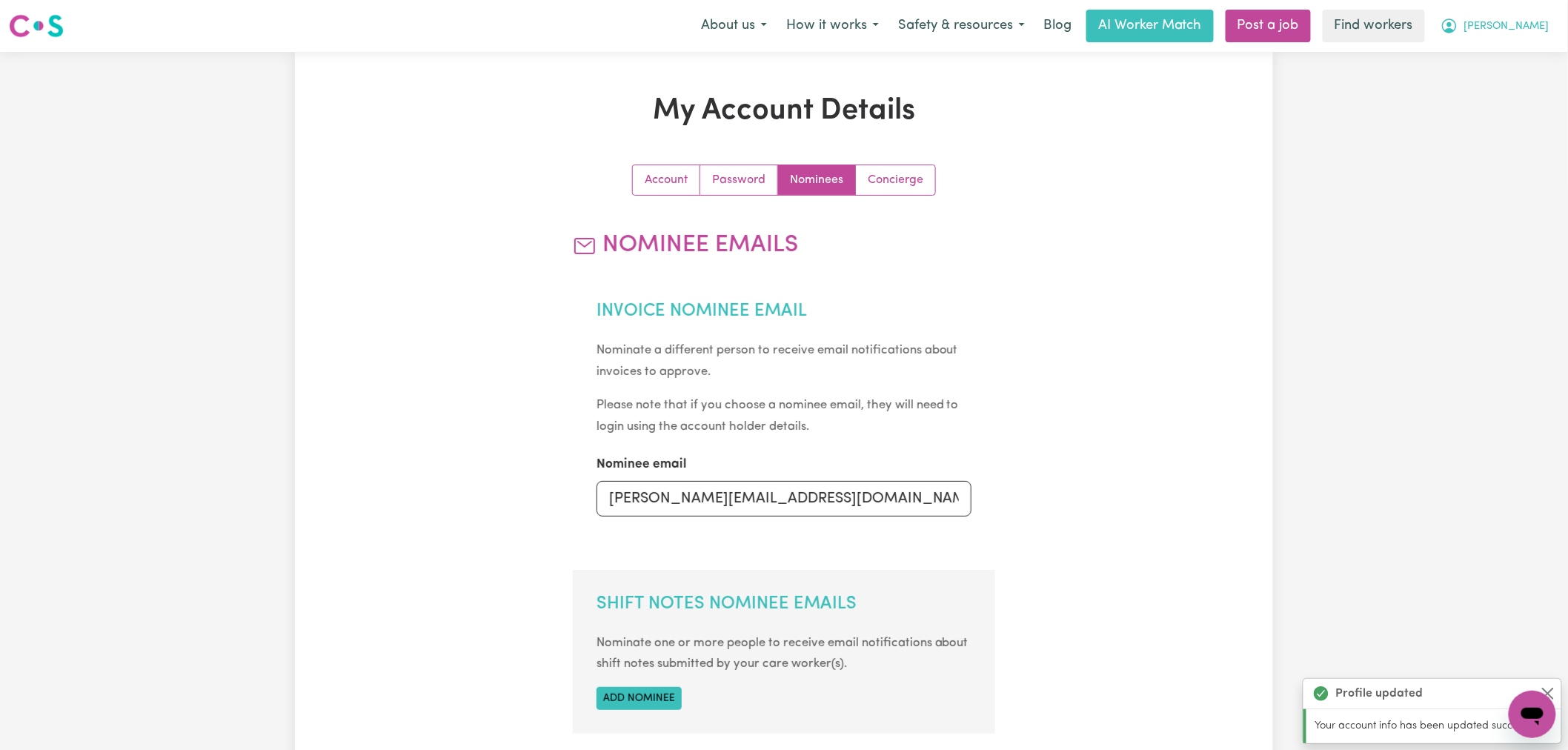
click at [1522, 34] on span "[PERSON_NAME]" at bounding box center [1507, 27] width 85 height 17
click at [1513, 68] on link "My Dashboard" at bounding box center [1500, 57] width 118 height 28
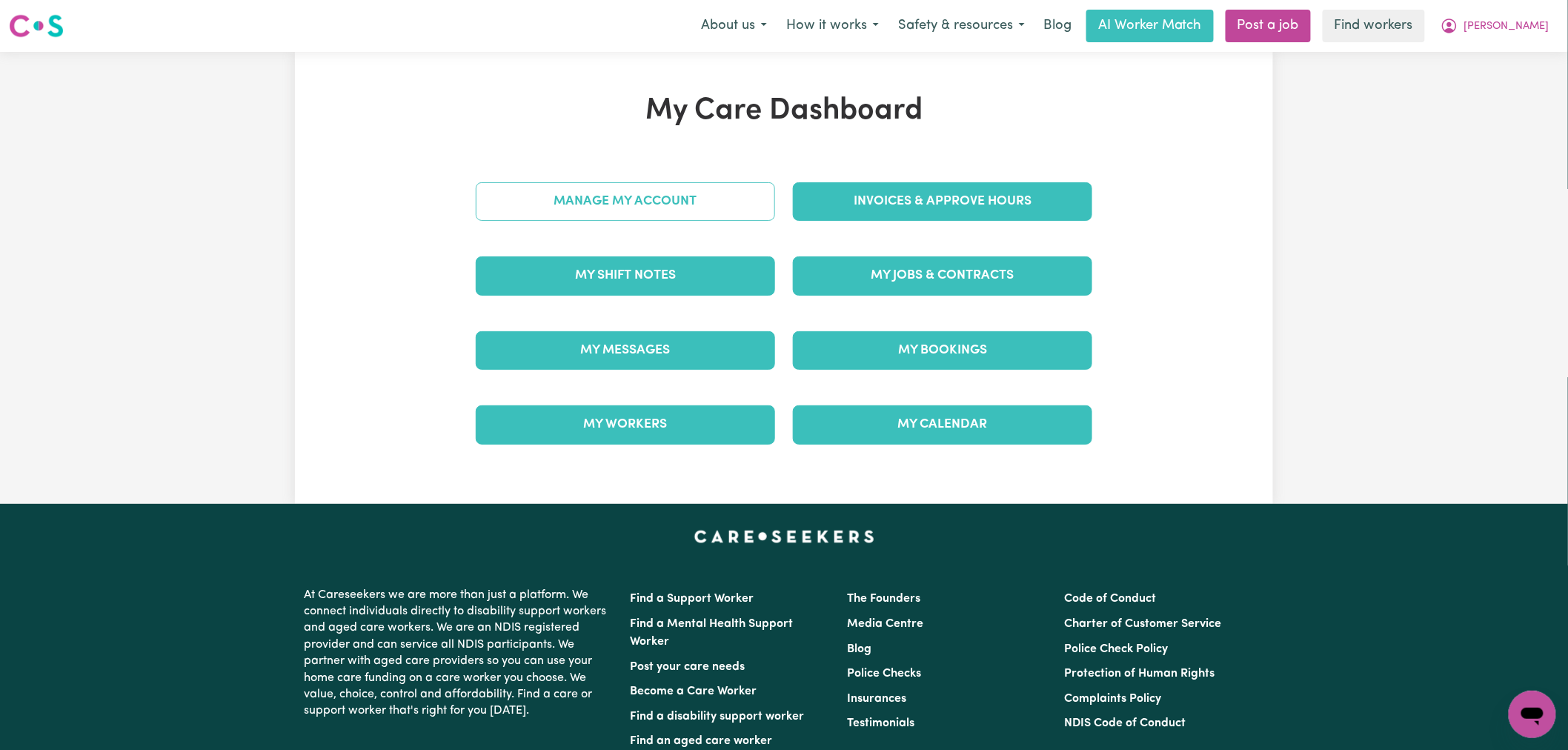
click at [656, 210] on link "Manage My Account" at bounding box center [626, 202] width 300 height 39
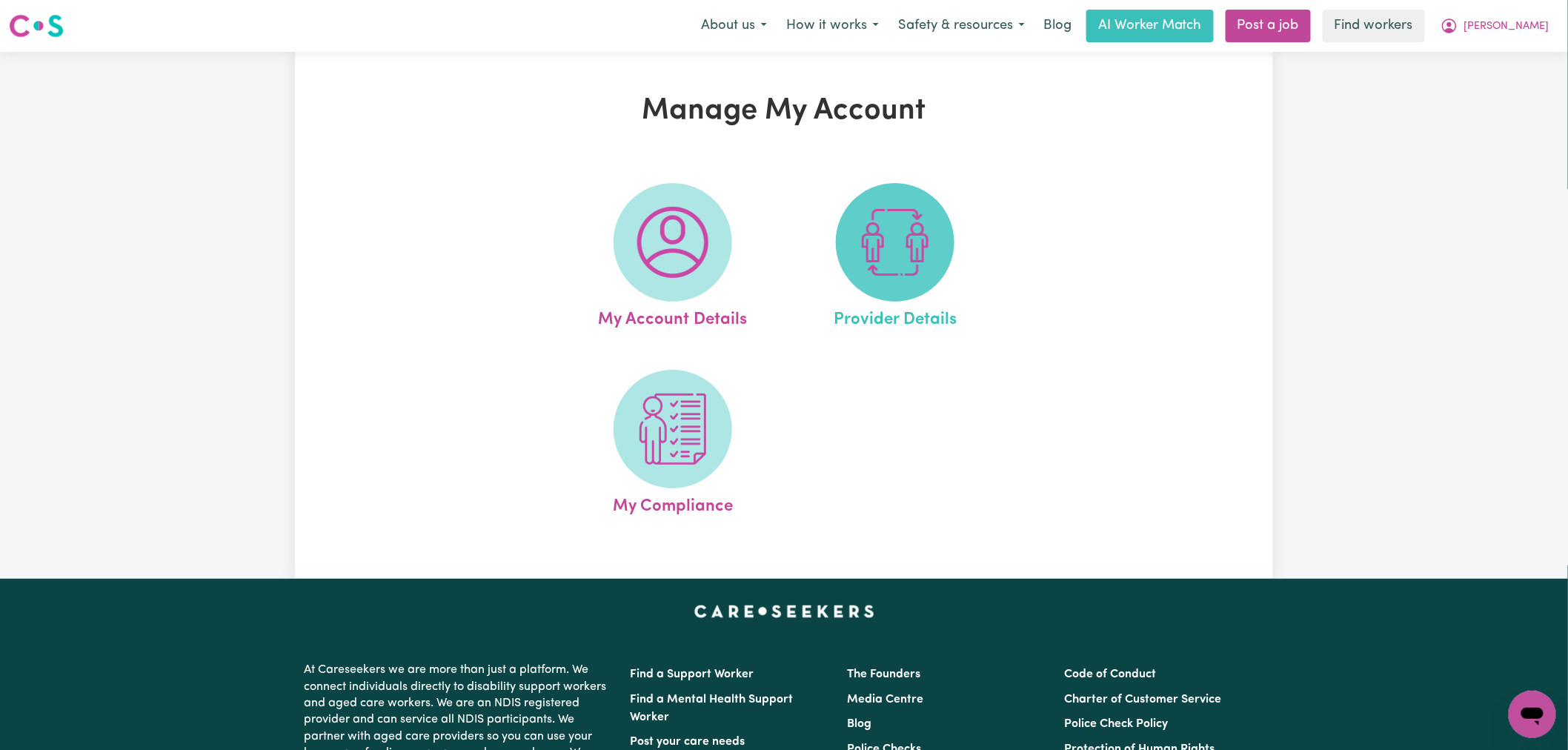
click at [877, 219] on img at bounding box center [895, 242] width 71 height 71
select select "NDIS_FUNDING_AGENCY_MANAGED"
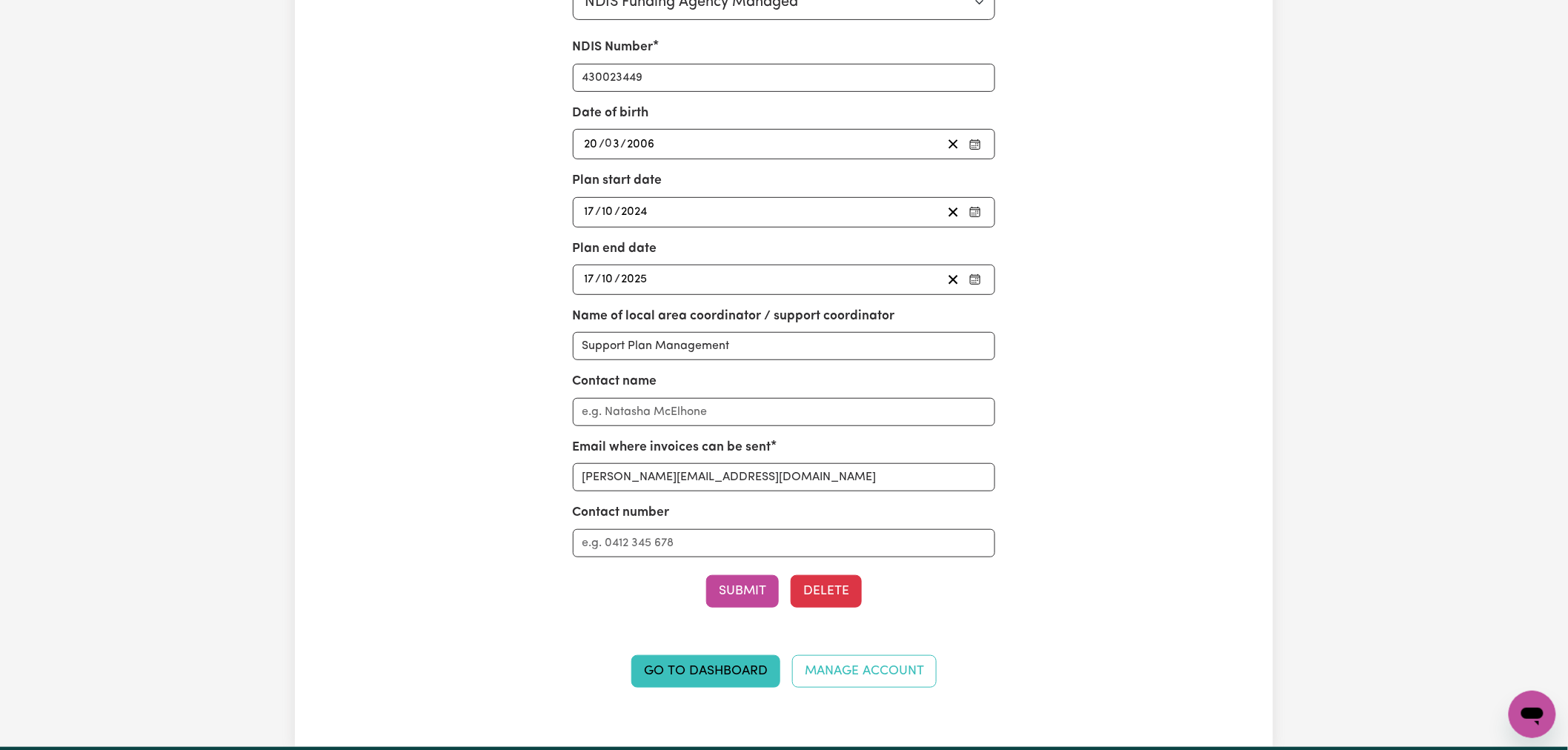
scroll to position [247, 0]
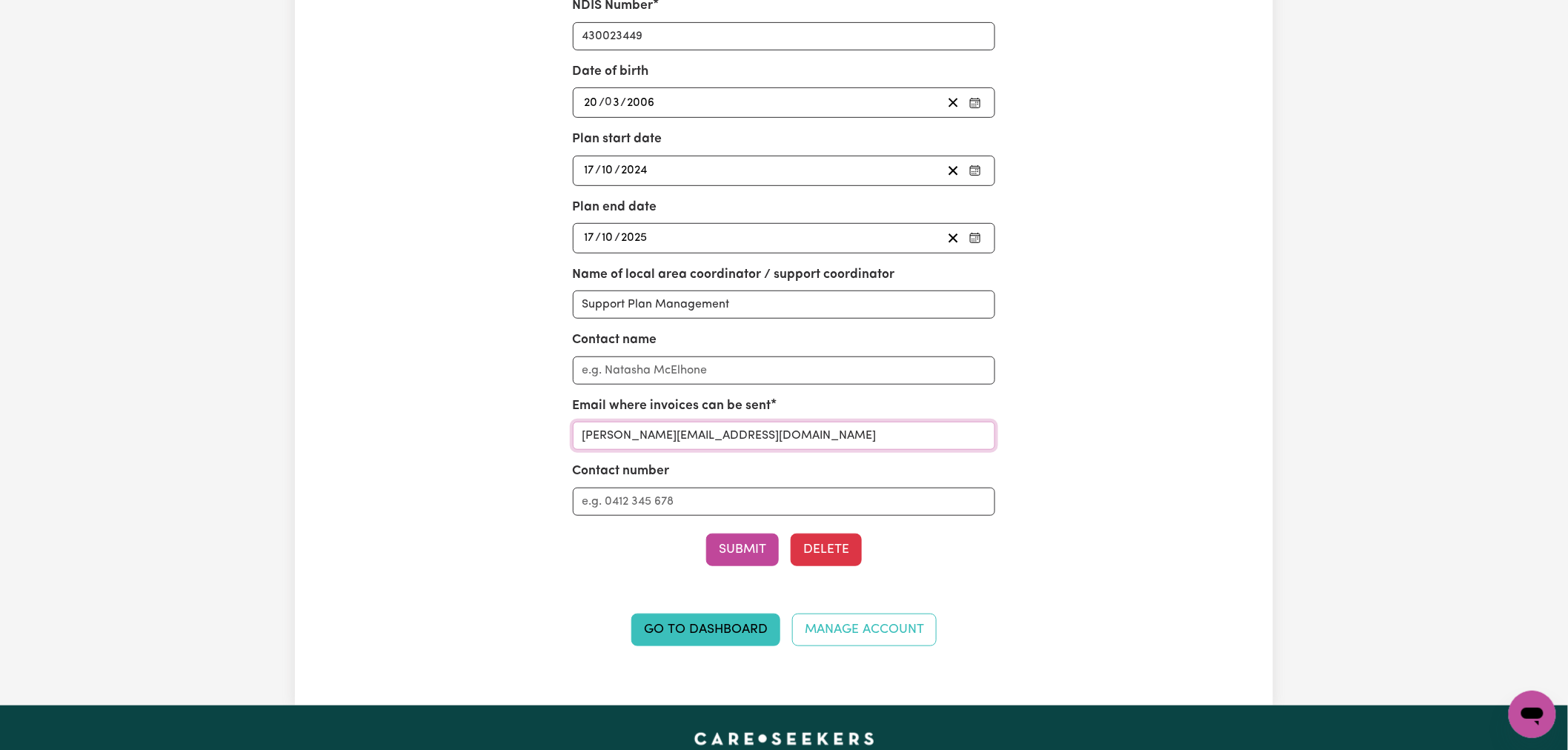
click at [683, 433] on input "lindsay@careseekers.com.au" at bounding box center [784, 436] width 423 height 28
paste input "accounts@supportplanmanagement"
type input "accounts@supportplanmanagement.com.au"
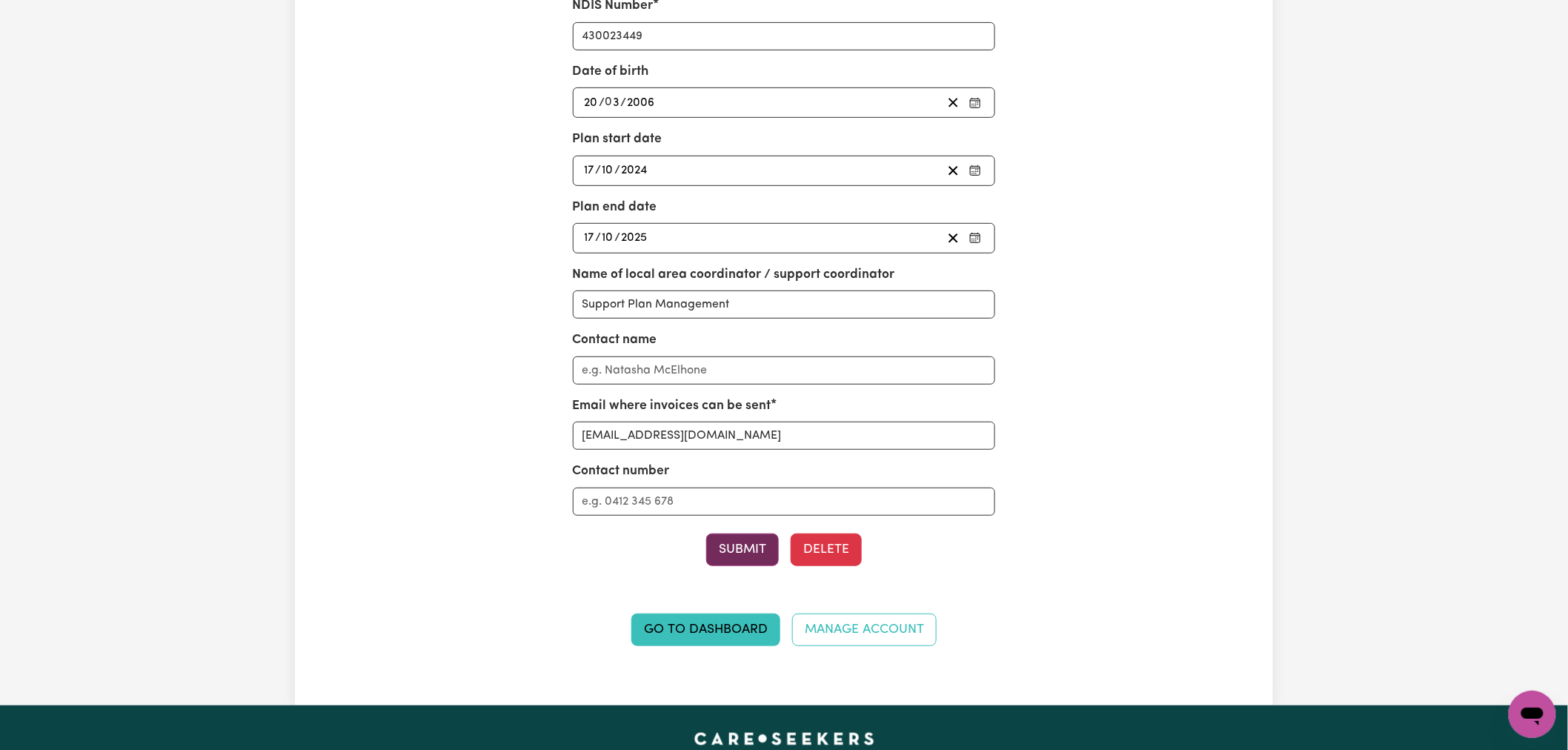
click at [760, 553] on button "Submit" at bounding box center [742, 550] width 72 height 32
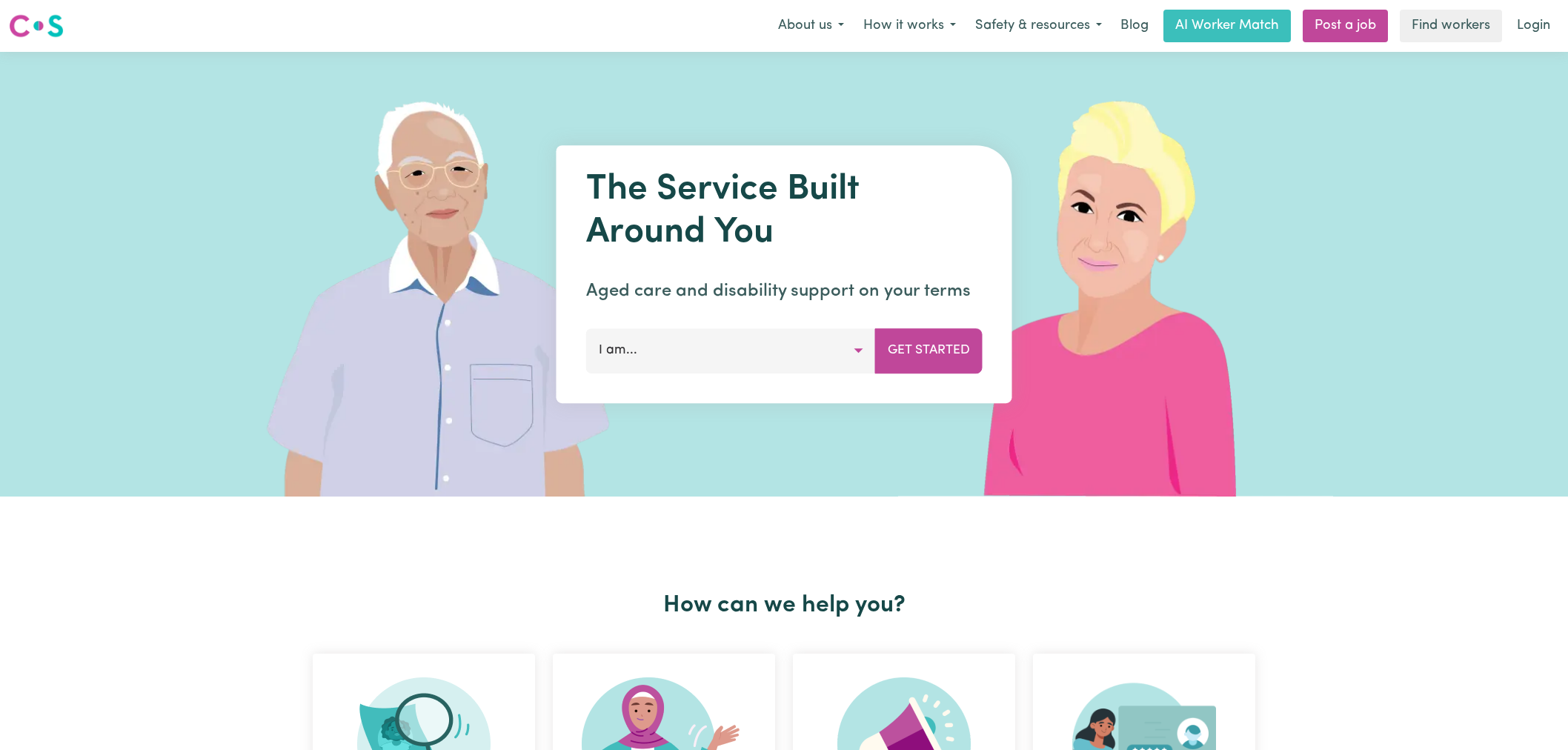
click at [1557, 24] on link "Login" at bounding box center [1534, 25] width 51 height 32
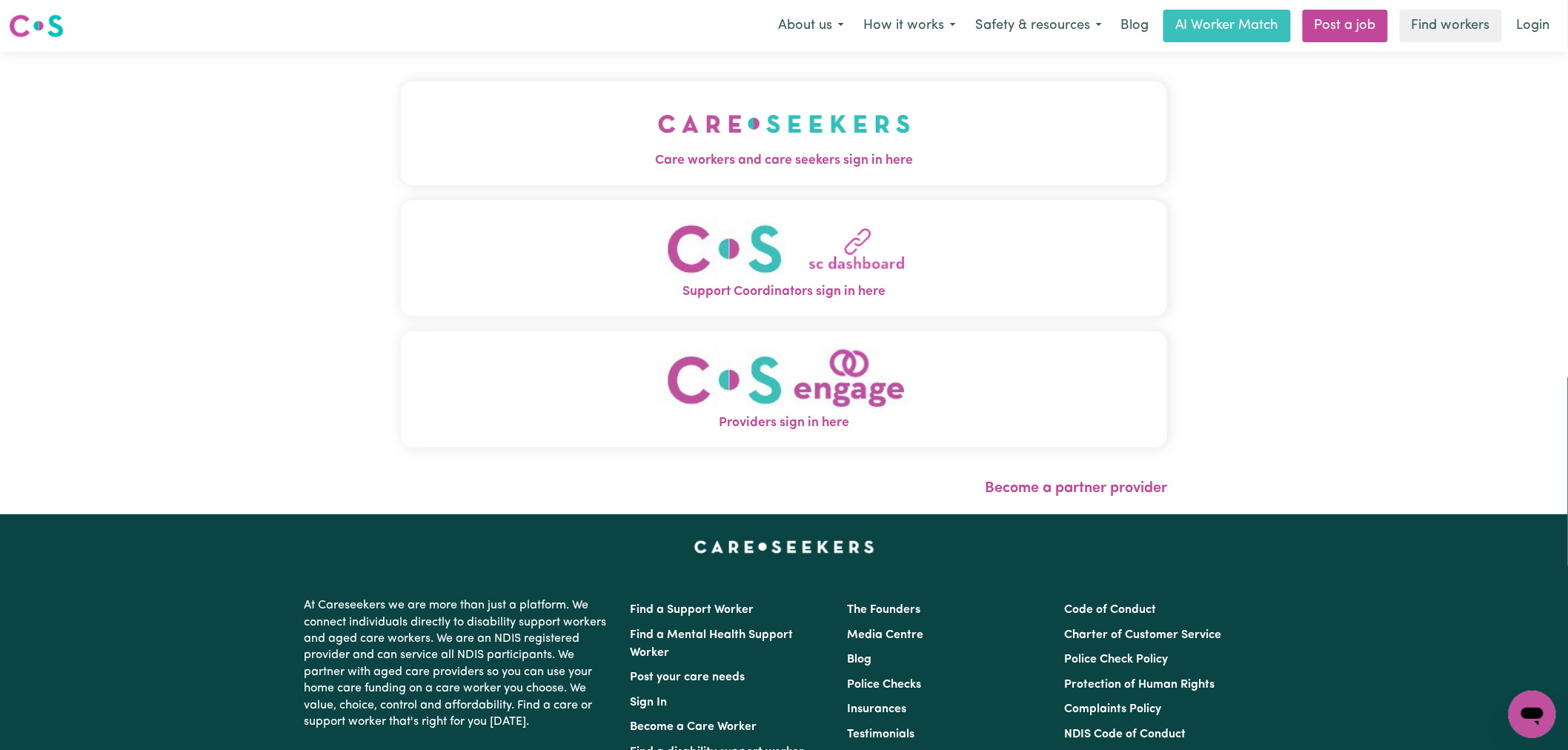
click at [656, 112] on button "Care workers and care seekers sign in here" at bounding box center [784, 133] width 766 height 104
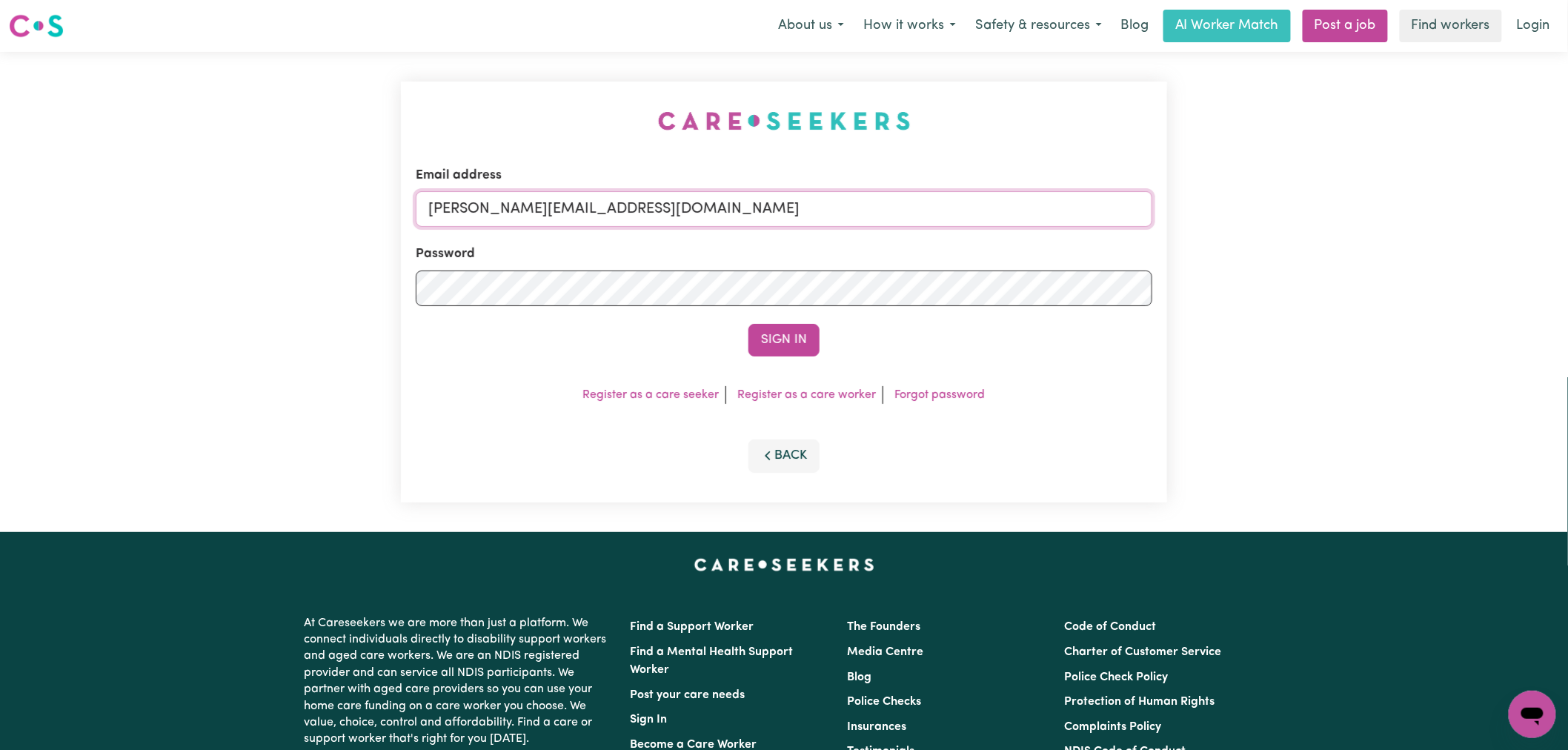
click at [571, 214] on input "[PERSON_NAME][EMAIL_ADDRESS][DOMAIN_NAME]" at bounding box center [784, 209] width 737 height 35
click at [643, 218] on input "[PERSON_NAME][EMAIL_ADDRESS][DOMAIN_NAME]" at bounding box center [784, 209] width 737 height 35
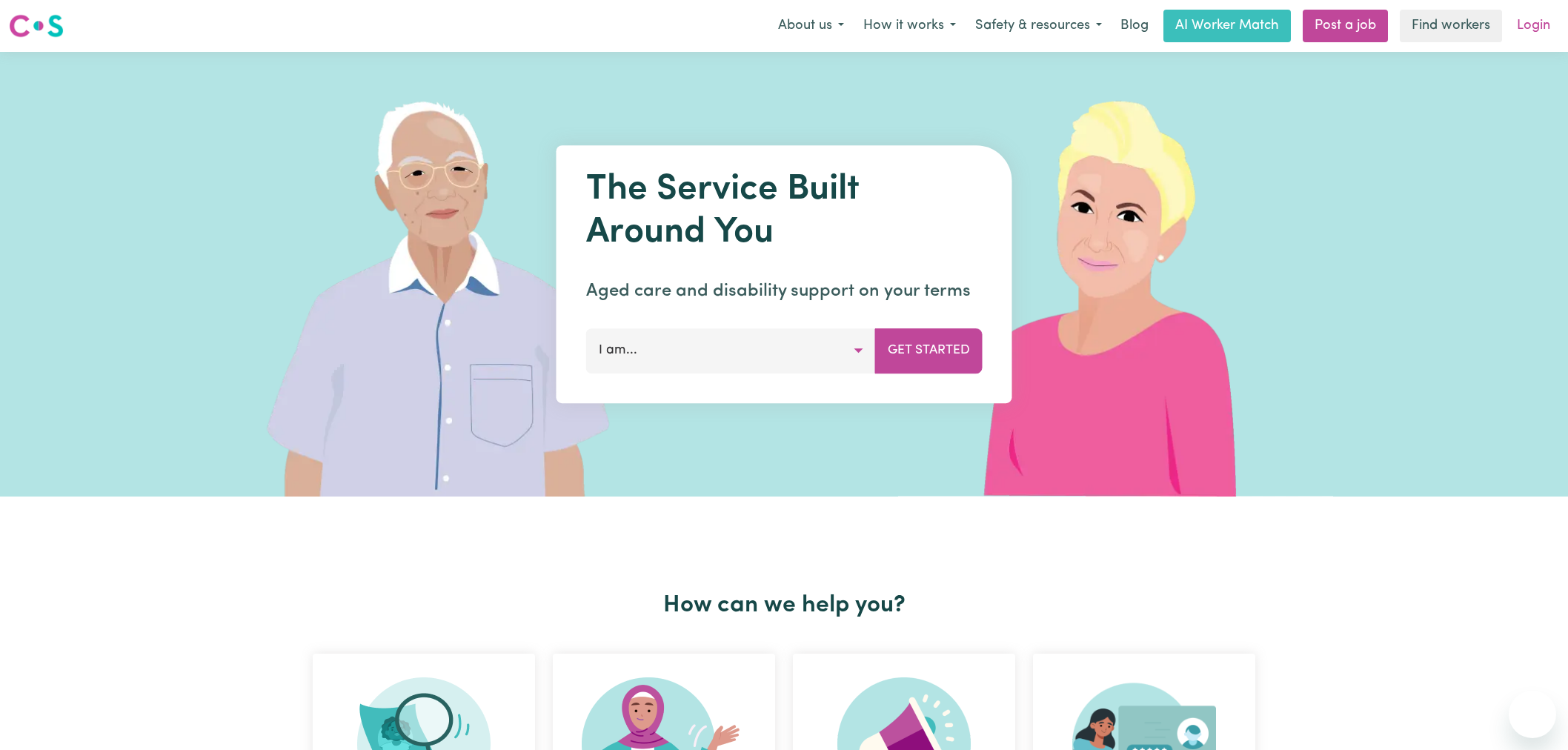
click at [1542, 25] on link "Login" at bounding box center [1534, 25] width 51 height 32
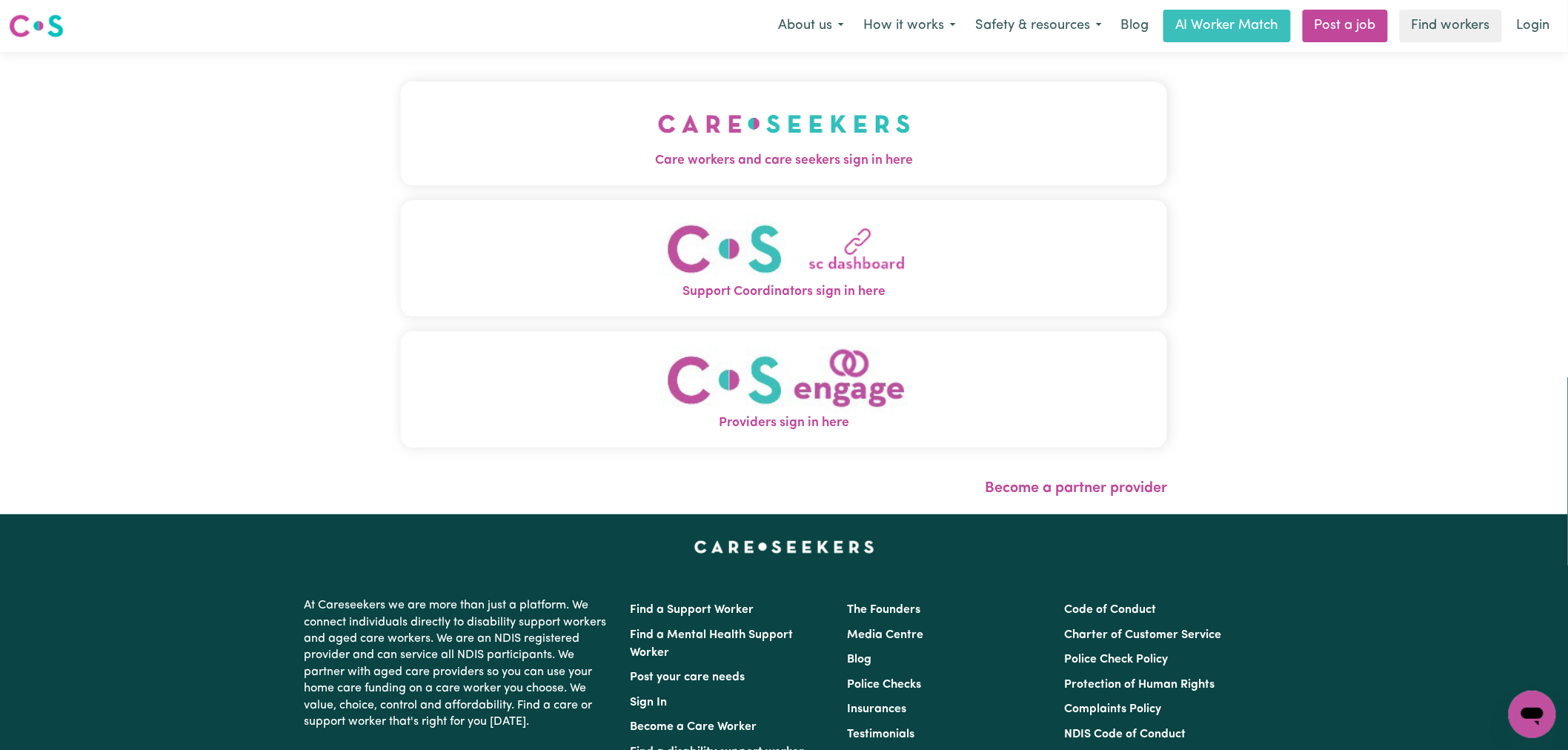
drag, startPoint x: 588, startPoint y: 121, endPoint x: 576, endPoint y: 130, distance: 15.0
click at [587, 121] on div "Care workers and care seekers sign in here Support Coordinators sign in here Pr…" at bounding box center [784, 272] width 766 height 381
click at [604, 166] on span "Care workers and care seekers sign in here" at bounding box center [784, 160] width 766 height 19
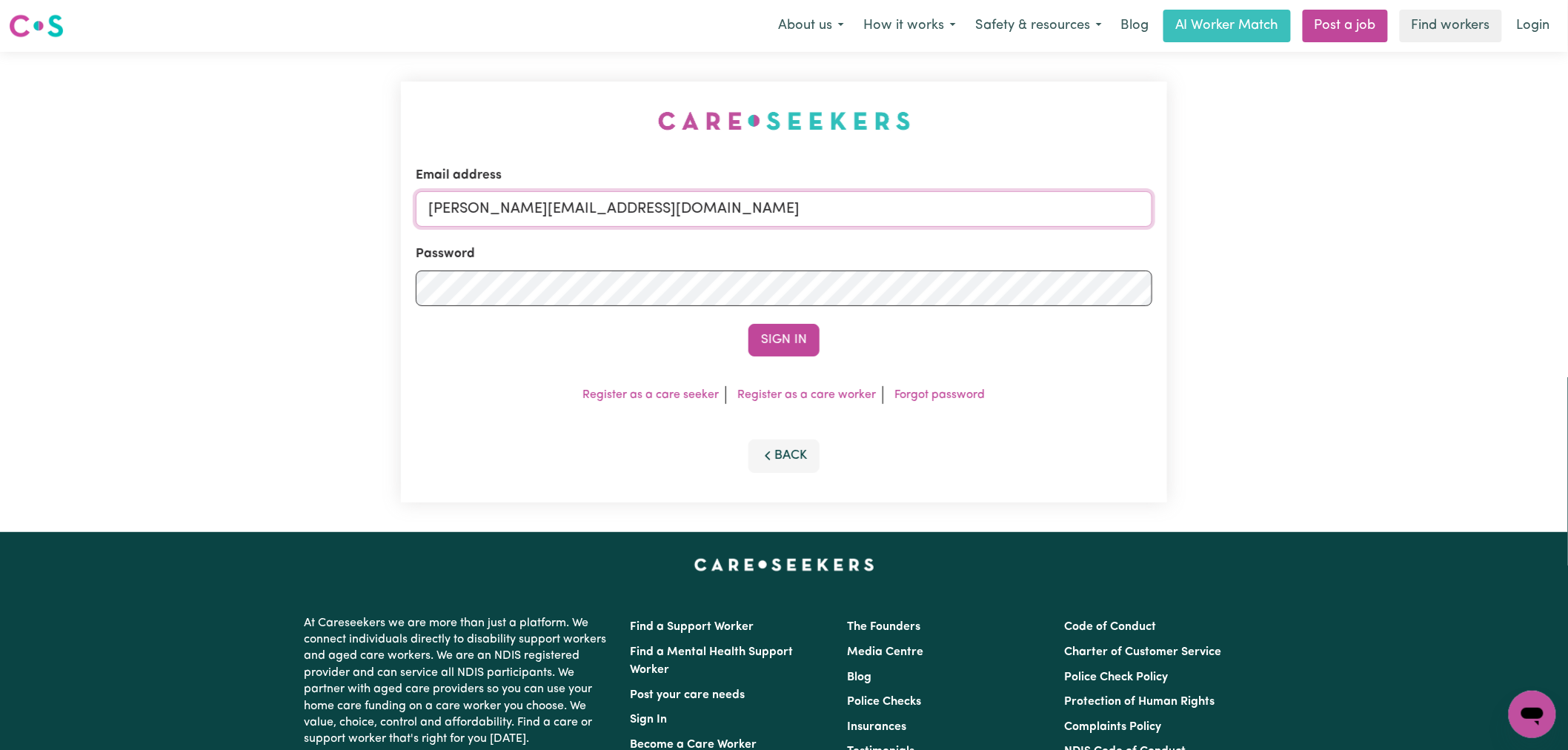
click at [641, 216] on input "lindsay@careseekers.com.au" at bounding box center [784, 209] width 737 height 35
drag, startPoint x: 830, startPoint y: 205, endPoint x: 508, endPoint y: 204, distance: 322.0
click at [508, 204] on input "superuser~DonnaREVOLT@careseekers.com.au" at bounding box center [784, 209] width 737 height 35
drag, startPoint x: 514, startPoint y: 202, endPoint x: 838, endPoint y: 214, distance: 324.2
click at [836, 215] on input "superuser~DonnaREVOLT@careseekers.com.au" at bounding box center [784, 209] width 737 height 35
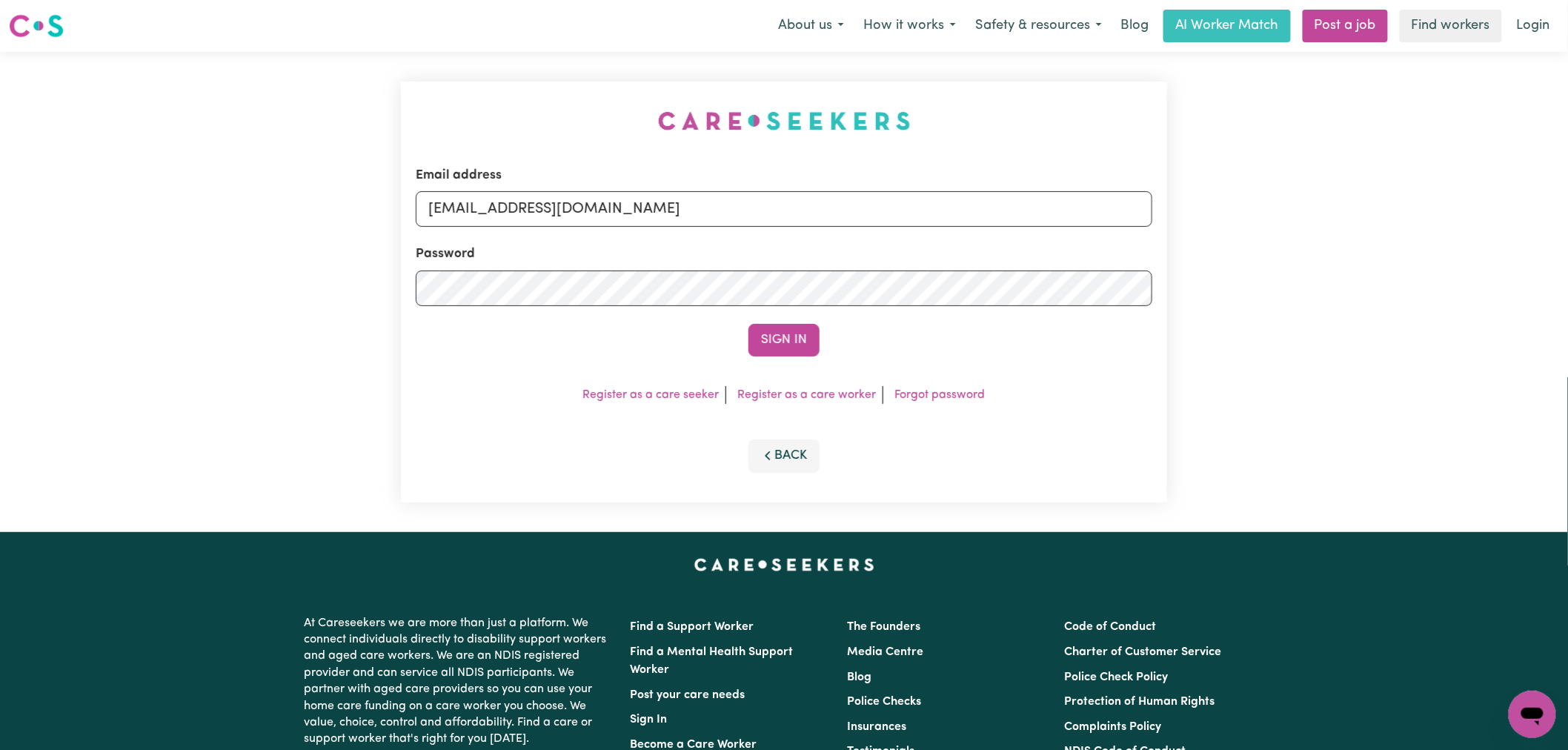
type input "superuser~DonnaREVOLT@careseekers.com.au"
click at [749, 324] on button "Sign In" at bounding box center [784, 340] width 71 height 32
